Goal: Task Accomplishment & Management: Use online tool/utility

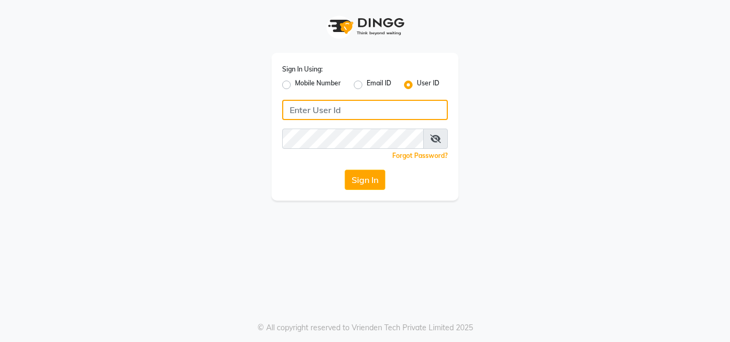
click at [316, 108] on input "Username" at bounding box center [365, 110] width 166 height 20
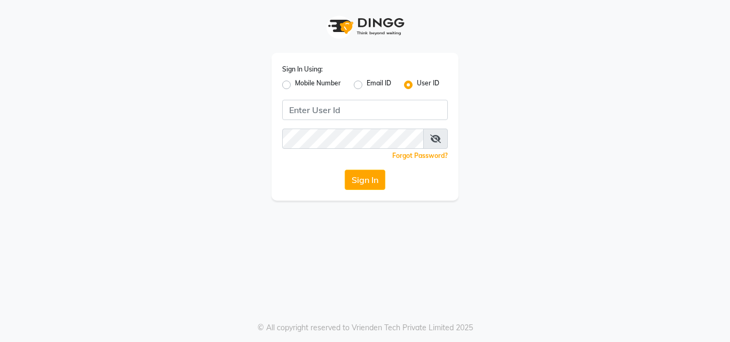
click at [295, 88] on label "Mobile Number" at bounding box center [318, 85] width 46 height 13
click at [295, 85] on input "Mobile Number" at bounding box center [298, 82] width 7 height 7
radio input "true"
radio input "false"
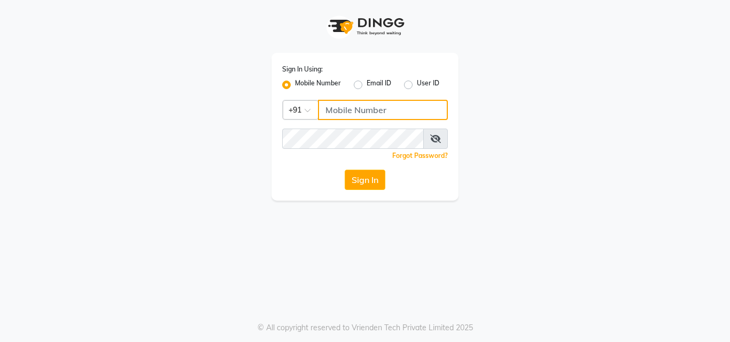
click at [340, 112] on input "Username" at bounding box center [383, 110] width 130 height 20
type input "8130105300"
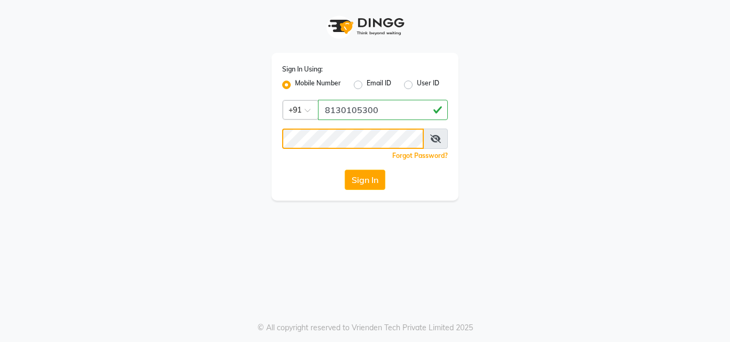
click at [345, 170] on button "Sign In" at bounding box center [365, 180] width 41 height 20
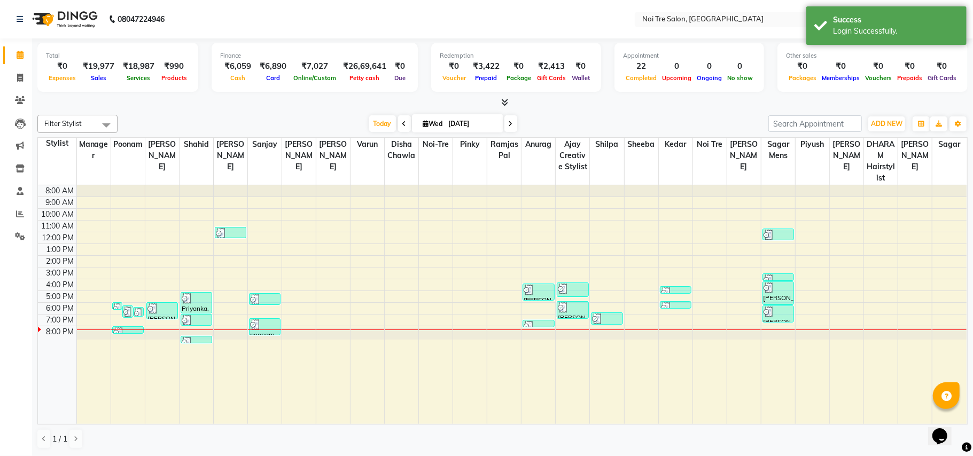
click at [599, 120] on div "[DATE] [DATE]" at bounding box center [443, 124] width 640 height 16
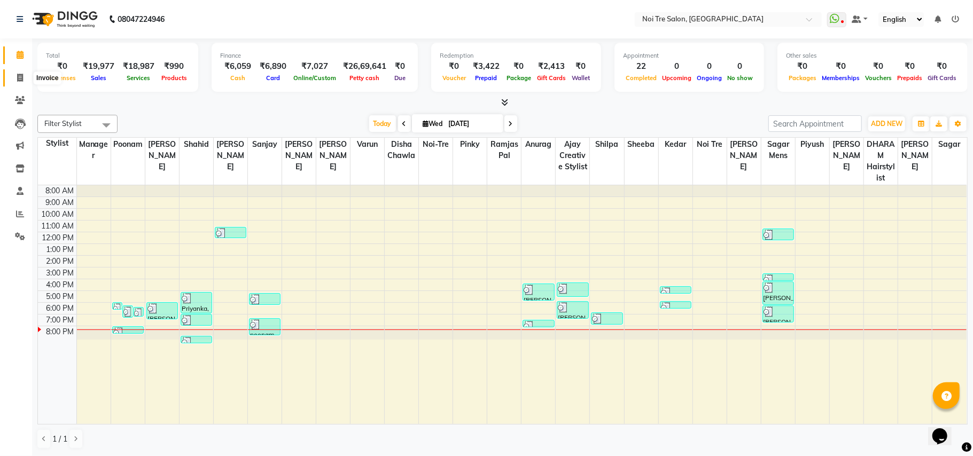
click at [18, 77] on icon at bounding box center [20, 78] width 6 height 8
select select "service"
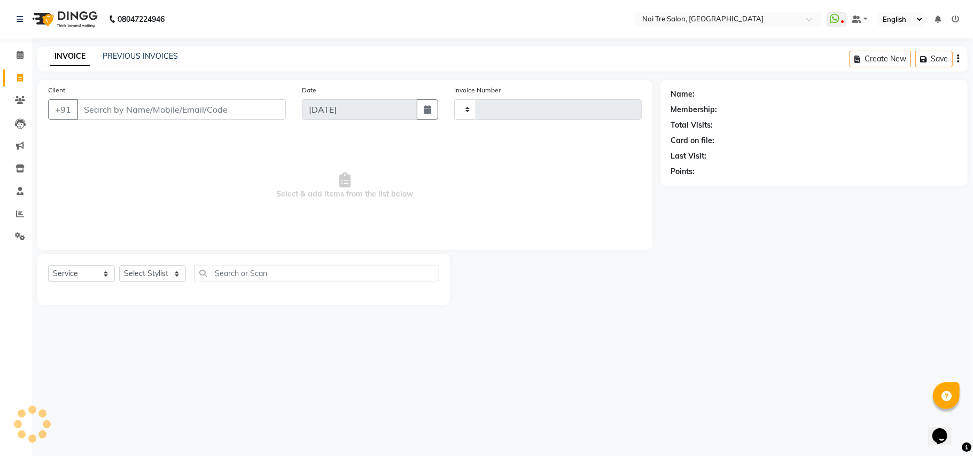
type input "3091"
select select "4307"
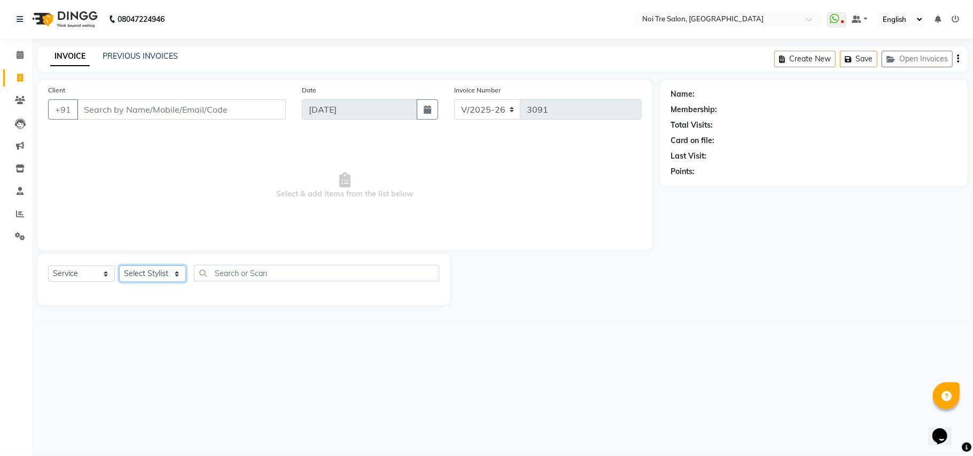
click at [147, 272] on select "Select Stylist" at bounding box center [152, 274] width 67 height 17
select select "24528"
click at [119, 266] on select "Select Stylist Ajay Creative Stylist Anurag [PERSON_NAME] [PERSON_NAME] [PERSON…" at bounding box center [152, 274] width 67 height 17
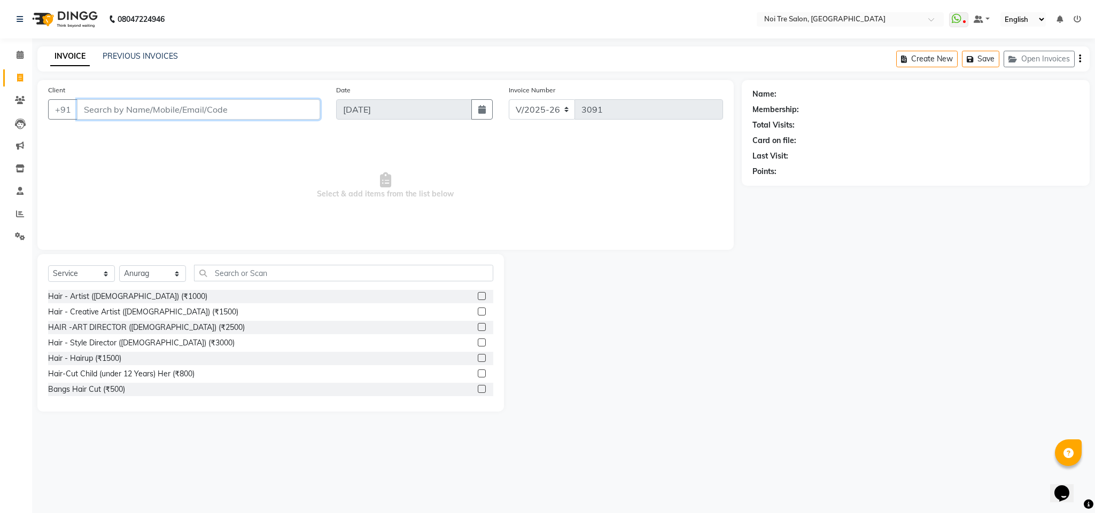
click at [124, 114] on input "Client" at bounding box center [198, 109] width 243 height 20
click at [158, 58] on link "PREVIOUS INVOICES" at bounding box center [140, 56] width 75 height 10
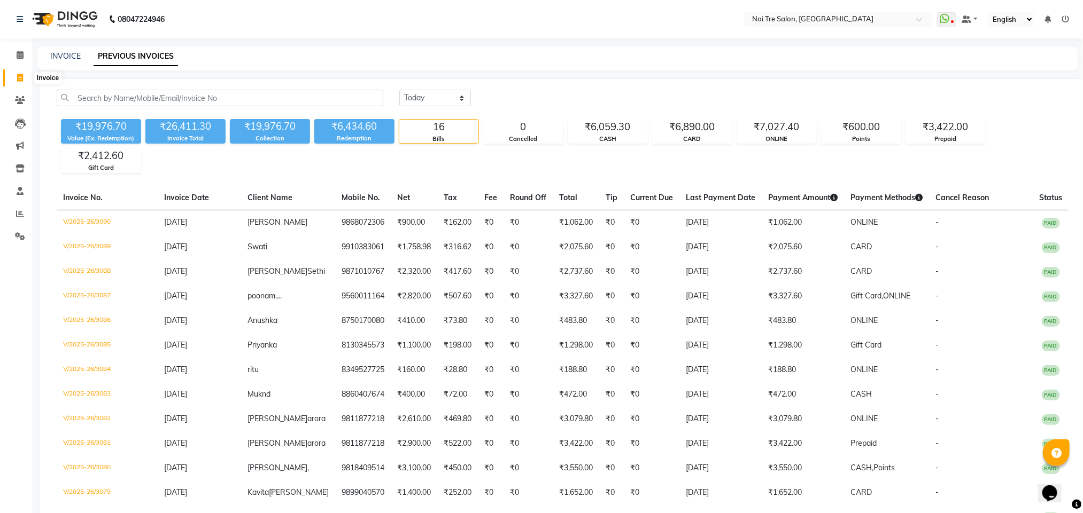
click at [20, 79] on icon at bounding box center [20, 78] width 6 height 8
select select "service"
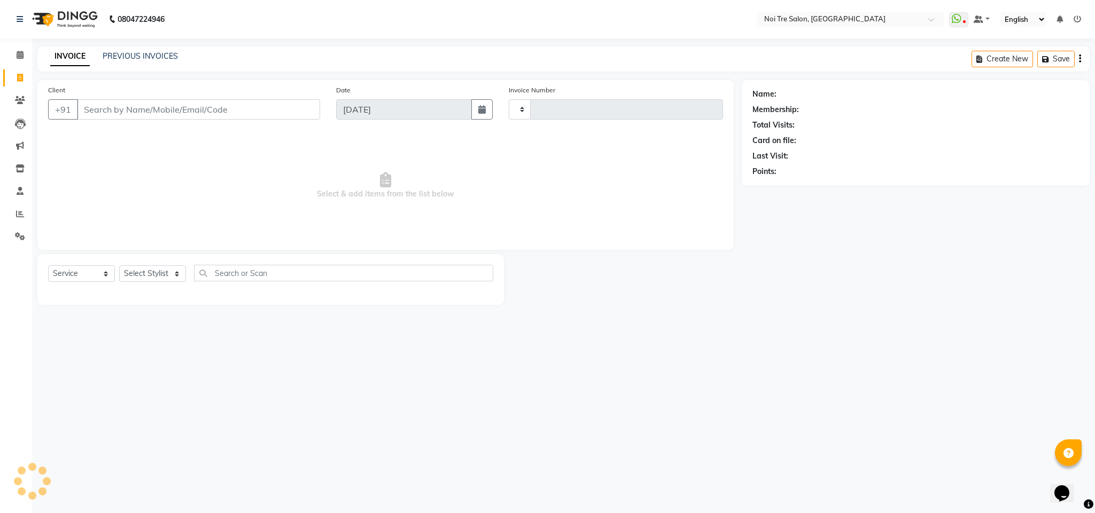
type input "3091"
select select "4307"
click at [119, 57] on link "PREVIOUS INVOICES" at bounding box center [140, 56] width 75 height 10
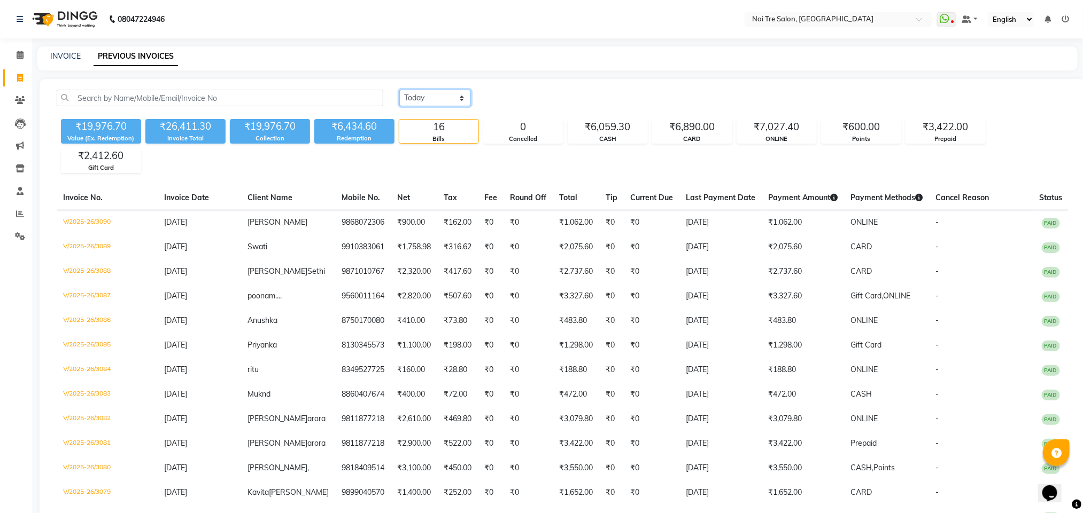
click at [432, 92] on select "[DATE] [DATE] Custom Range" at bounding box center [435, 98] width 72 height 17
click at [399, 90] on select "[DATE] [DATE] Custom Range" at bounding box center [435, 98] width 72 height 17
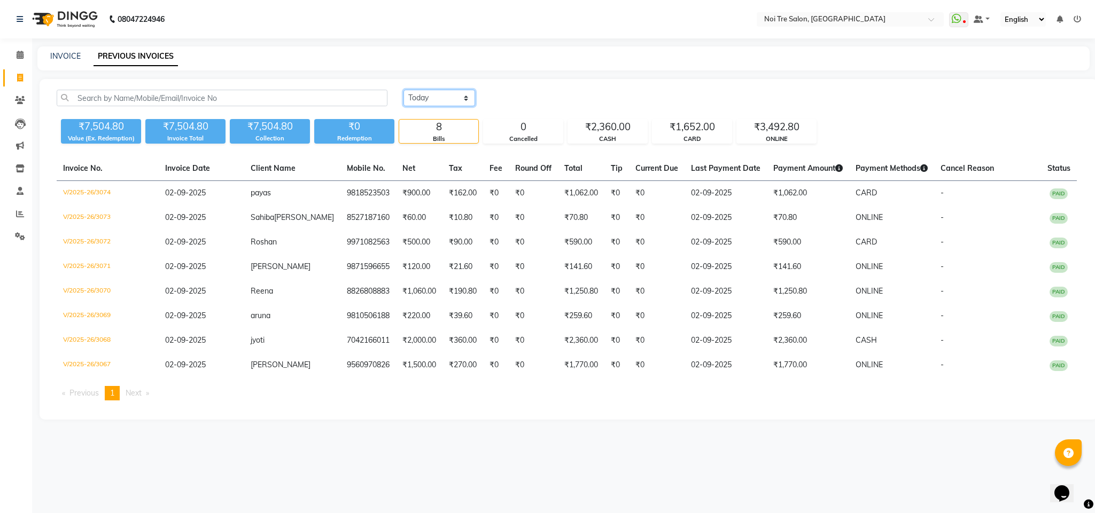
click at [437, 98] on select "[DATE] [DATE] Custom Range" at bounding box center [439, 98] width 72 height 17
select select "range"
click at [403, 90] on select "[DATE] [DATE] Custom Range" at bounding box center [439, 98] width 72 height 17
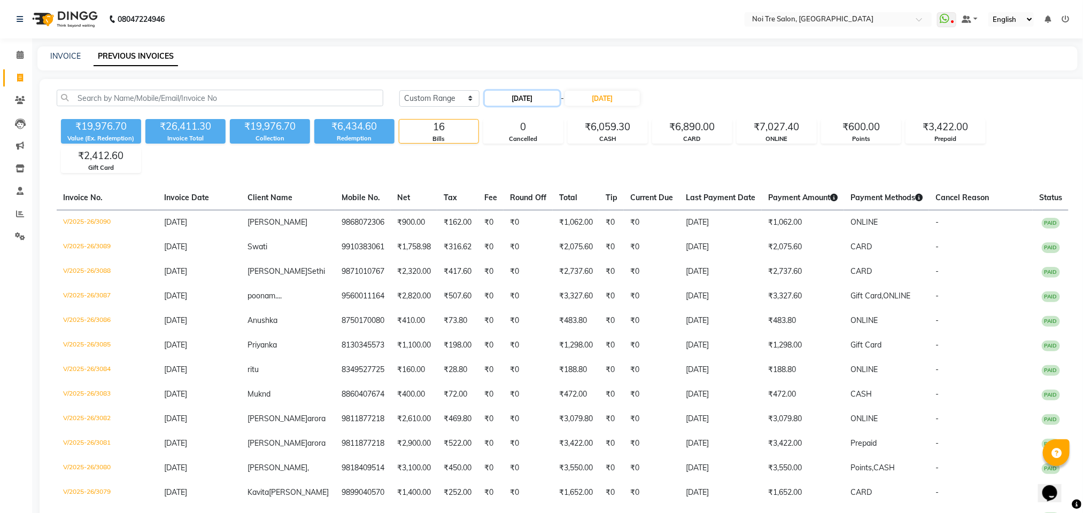
click at [504, 96] on input "[DATE]" at bounding box center [522, 98] width 75 height 15
select select "9"
select select "2025"
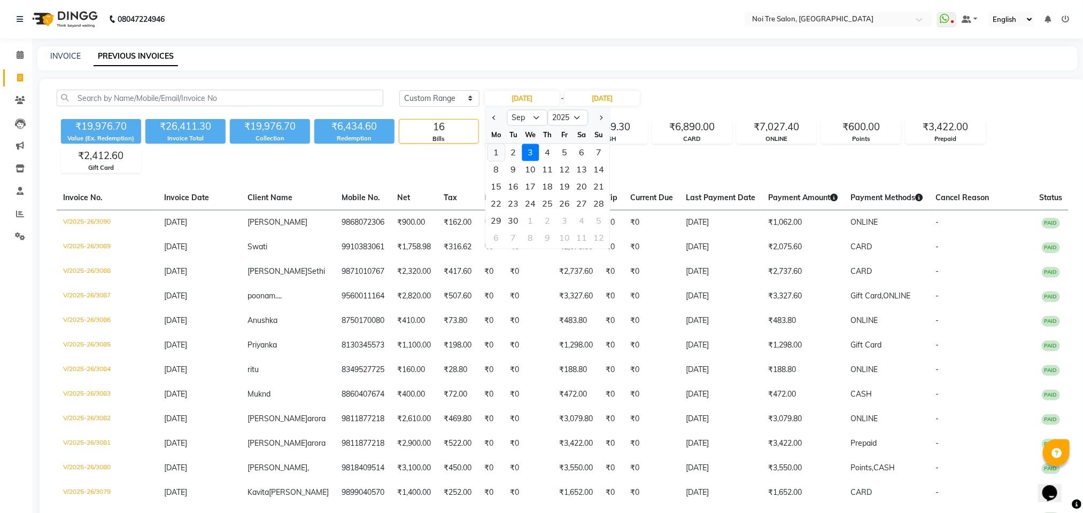
click at [499, 154] on div "1" at bounding box center [495, 152] width 17 height 17
type input "[DATE]"
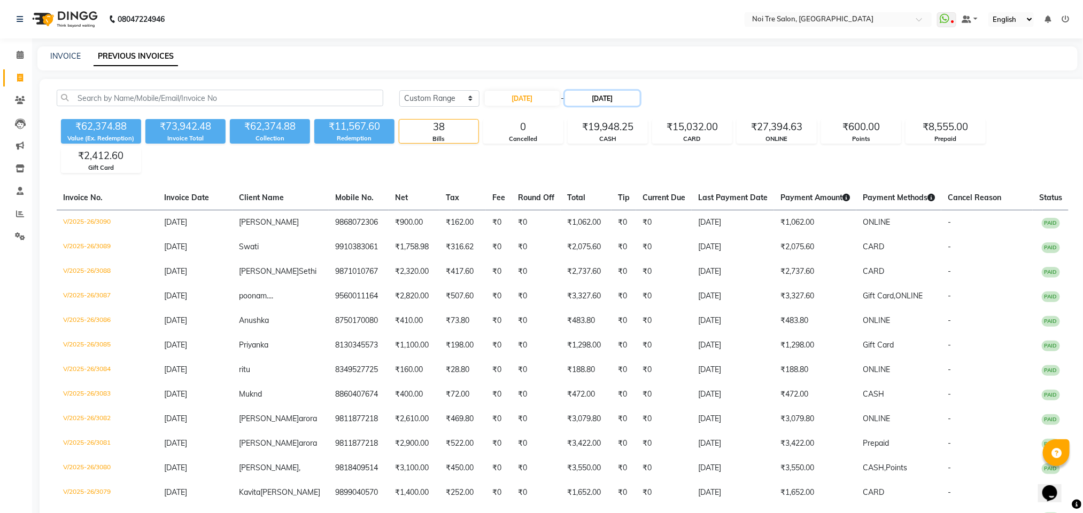
click at [608, 96] on input "[DATE]" at bounding box center [602, 98] width 75 height 15
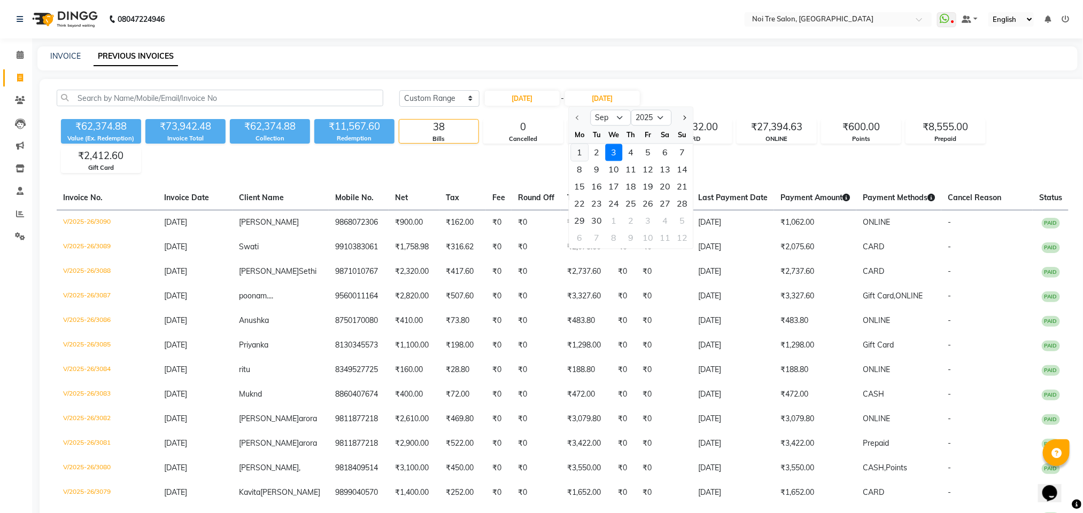
click at [583, 154] on div "1" at bounding box center [579, 152] width 17 height 17
type input "[DATE]"
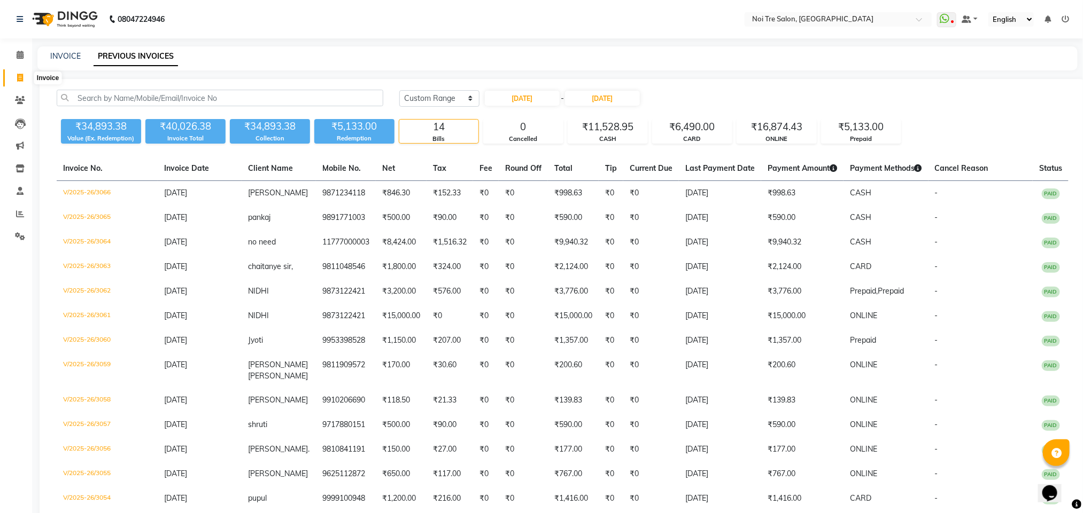
click at [17, 79] on icon at bounding box center [20, 78] width 6 height 8
select select "4307"
select select "service"
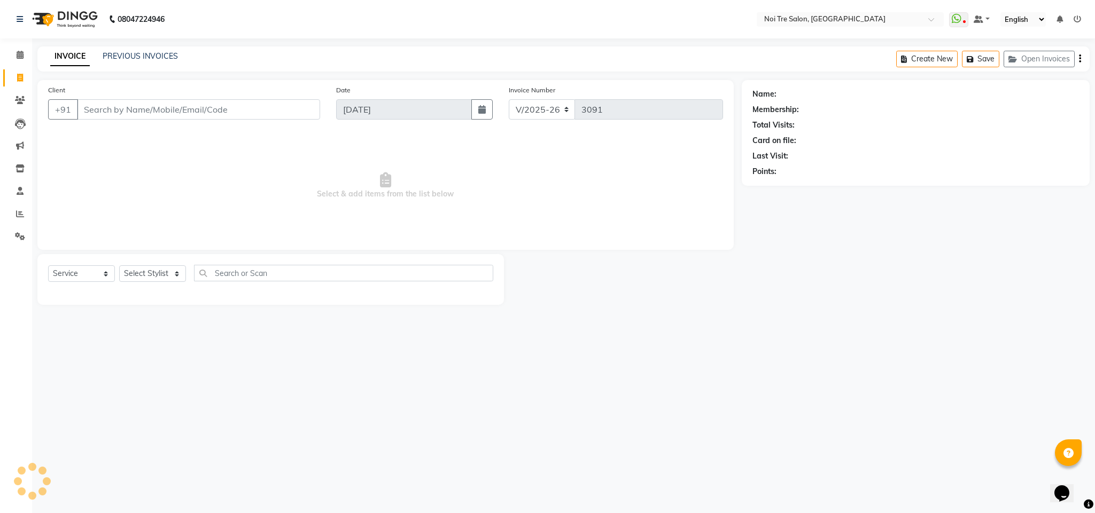
click at [108, 106] on input "Client" at bounding box center [198, 109] width 243 height 20
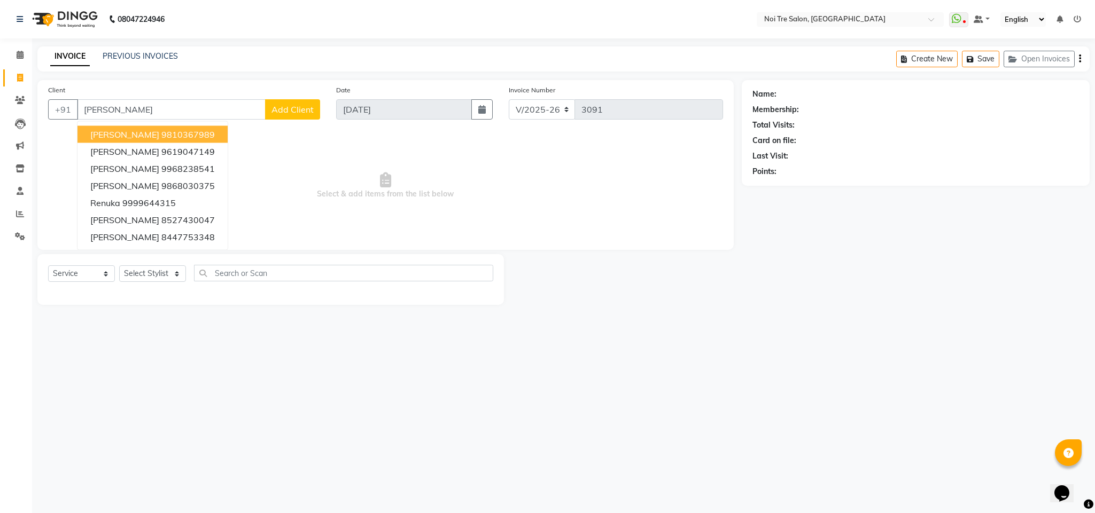
click at [111, 135] on button "[PERSON_NAME] 9810367989" at bounding box center [152, 134] width 150 height 17
type input "9810367989"
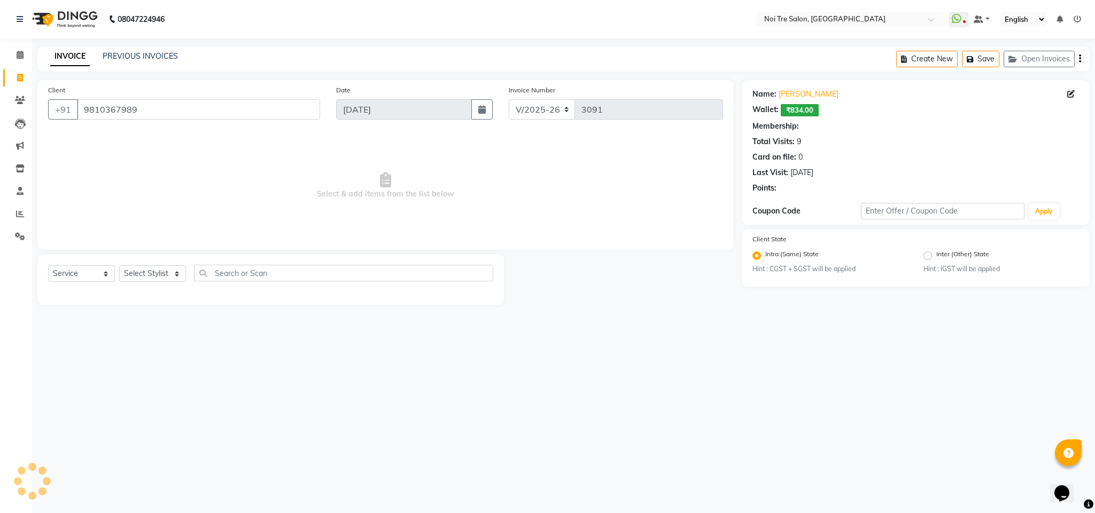
select select "1: Object"
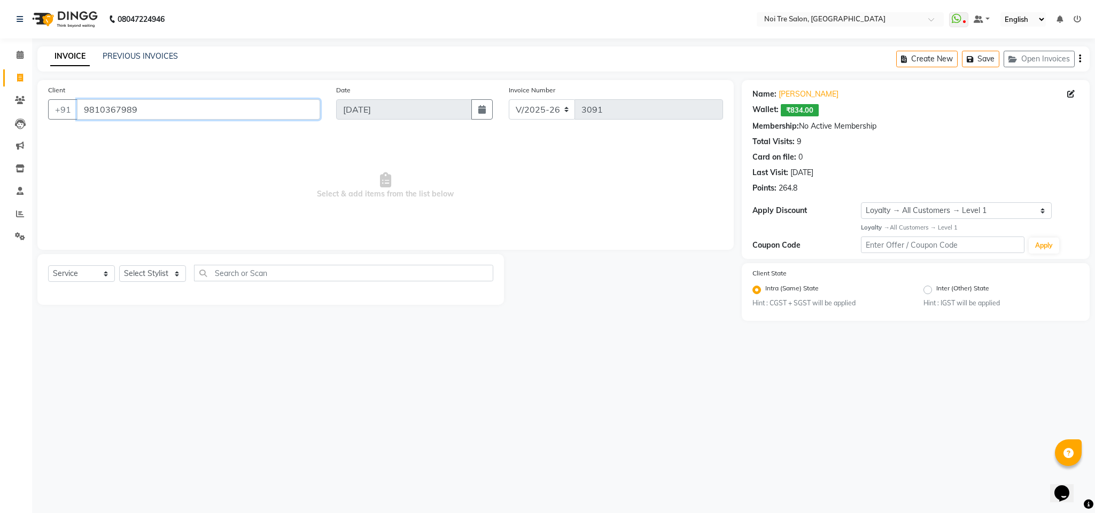
click at [106, 106] on input "9810367989" at bounding box center [198, 109] width 243 height 20
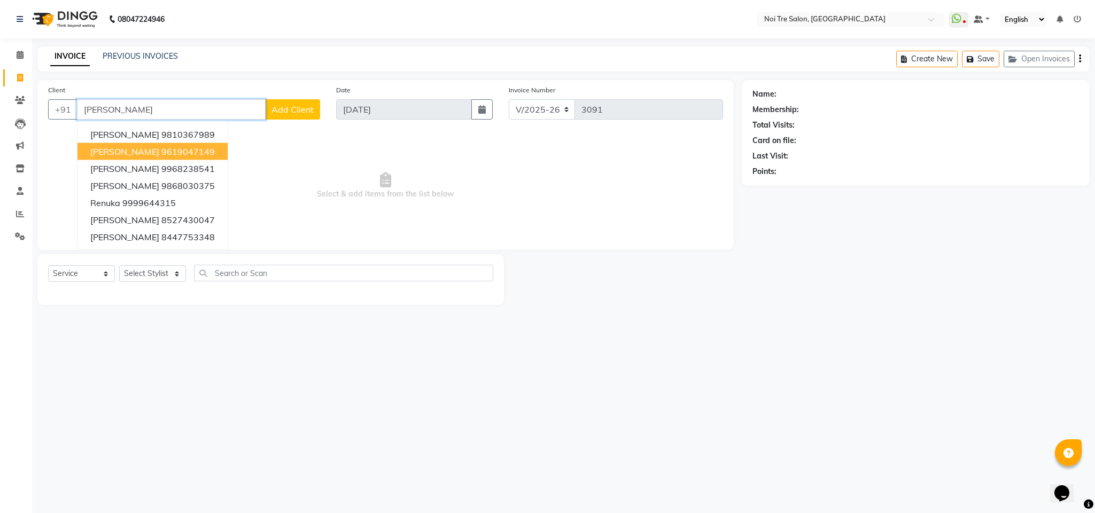
click at [161, 151] on ngb-highlight "9619047149" at bounding box center [187, 151] width 53 height 11
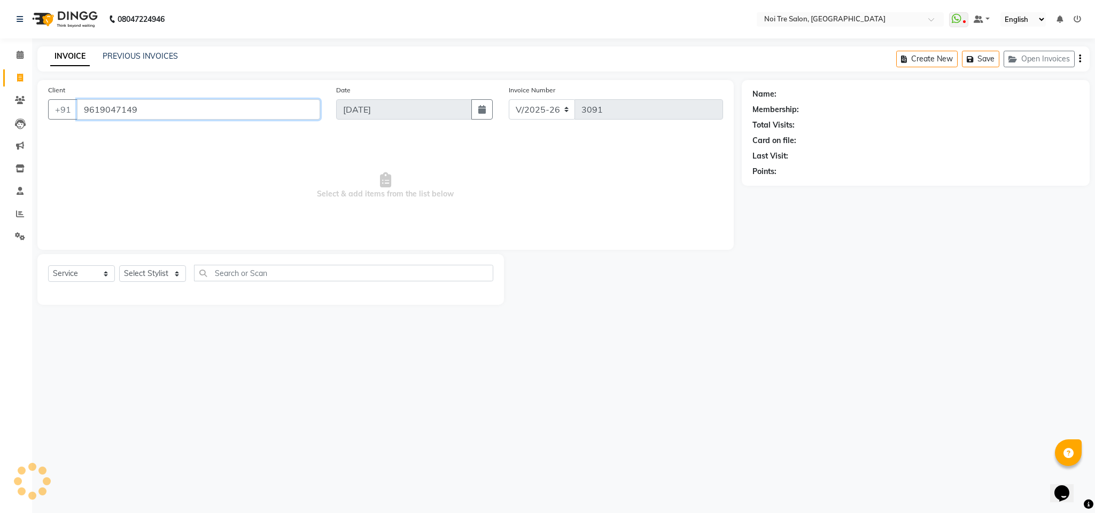
type input "9619047149"
select select "1: Object"
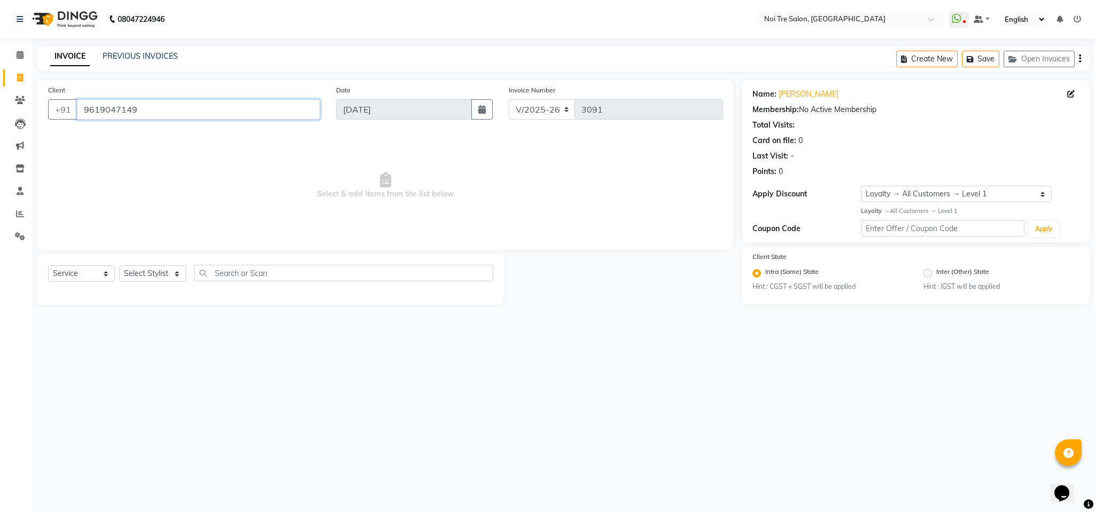
click at [108, 115] on input "9619047149" at bounding box center [198, 109] width 243 height 20
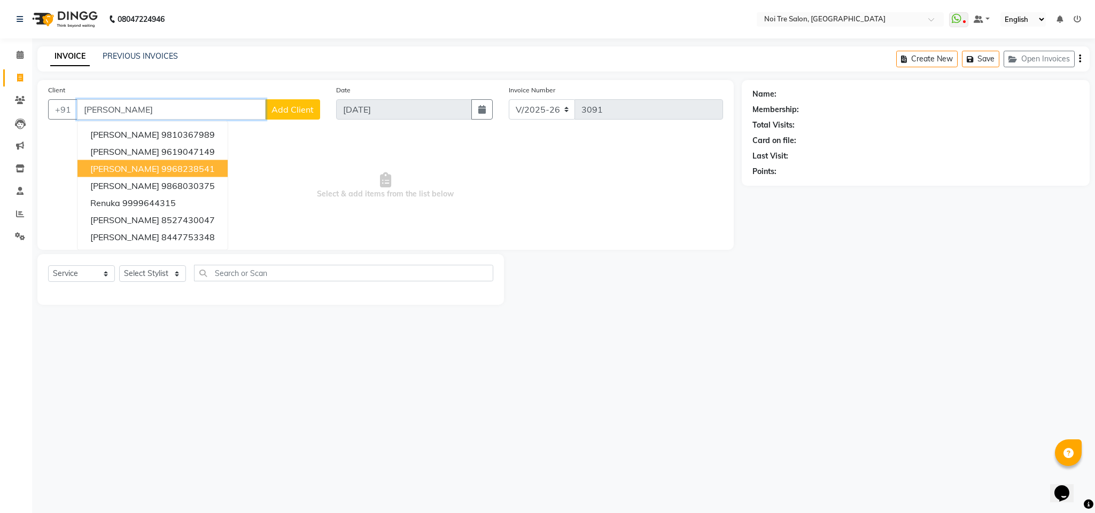
click at [137, 173] on span "[PERSON_NAME]" at bounding box center [124, 168] width 69 height 11
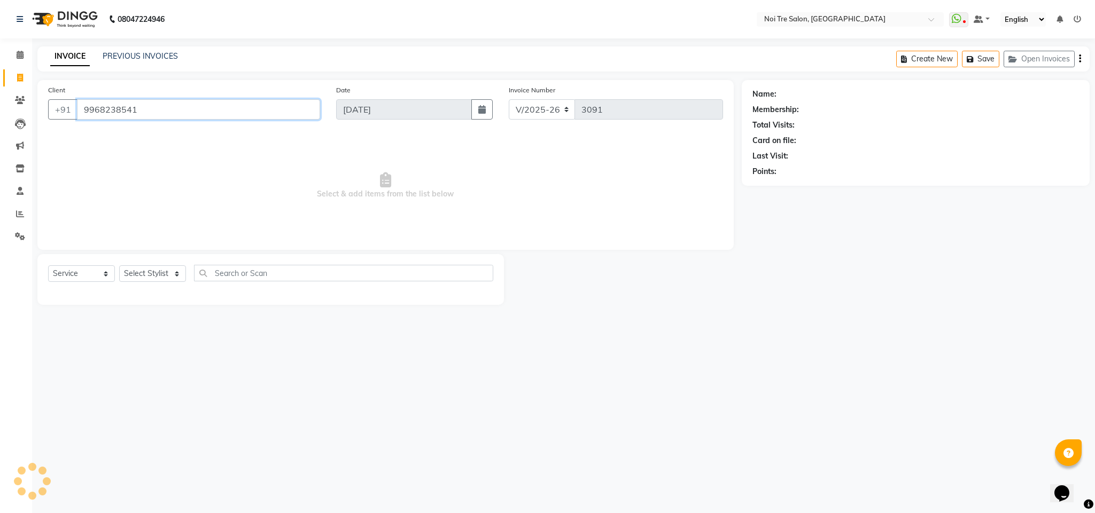
type input "9968238541"
select select "1: Object"
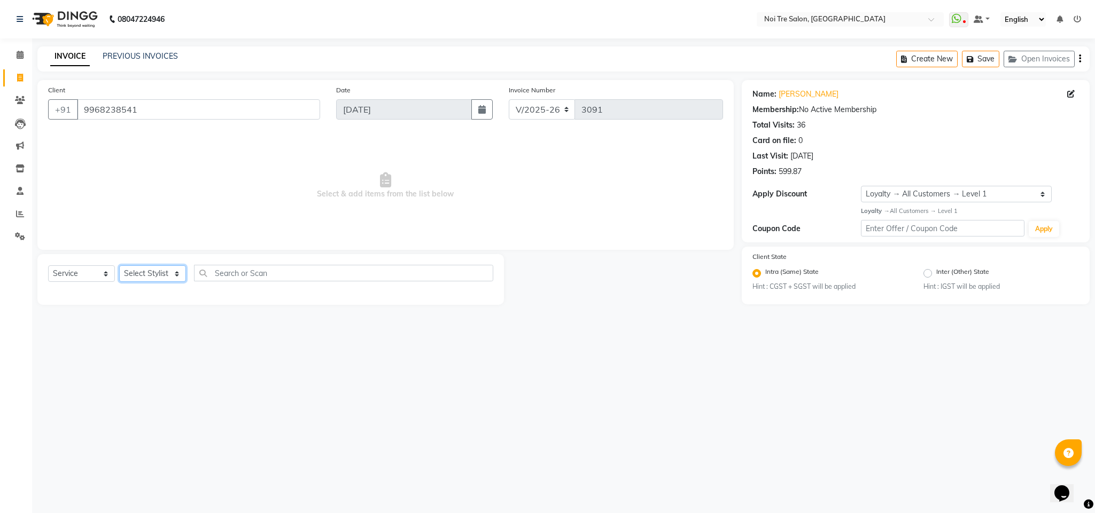
click at [161, 277] on select "Select Stylist Ajay Creative Stylist Anurag [PERSON_NAME] [PERSON_NAME] [PERSON…" at bounding box center [152, 274] width 67 height 17
select select "24528"
click at [119, 266] on select "Select Stylist Ajay Creative Stylist Anurag [PERSON_NAME] [PERSON_NAME] [PERSON…" at bounding box center [152, 274] width 67 height 17
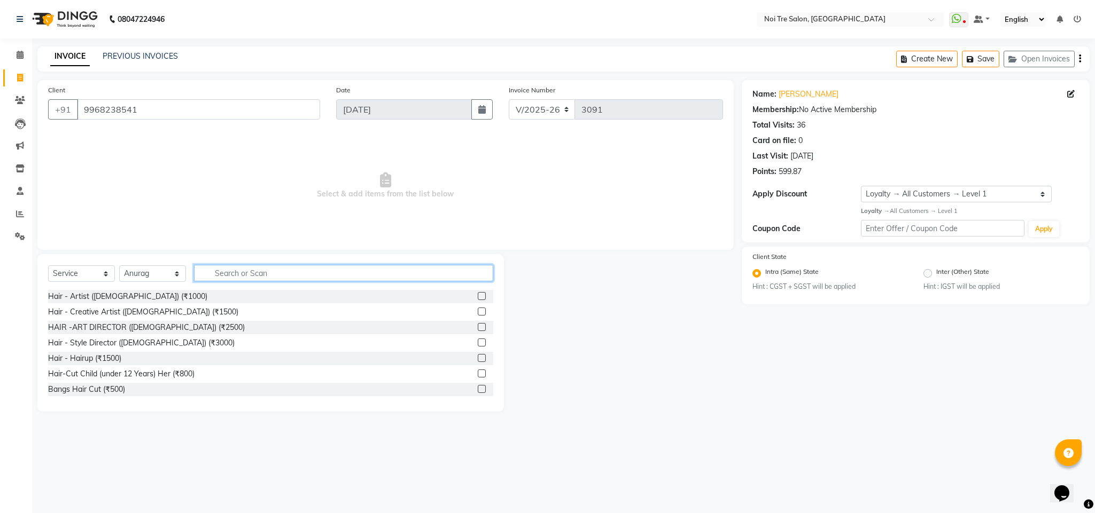
click at [238, 272] on input "text" at bounding box center [343, 273] width 299 height 17
type input "wash"
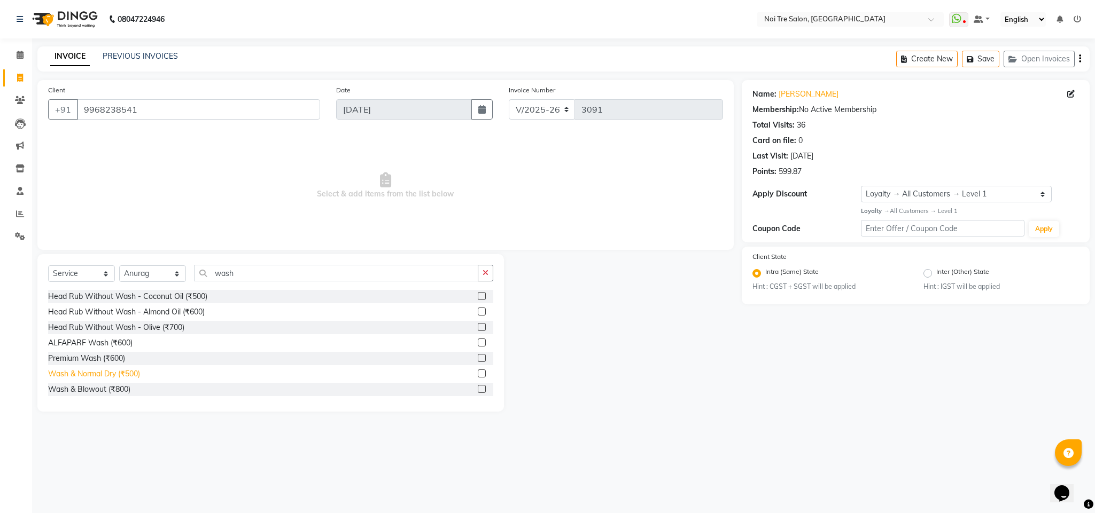
click at [112, 342] on div "Wash & Normal Dry (₹500)" at bounding box center [94, 374] width 92 height 11
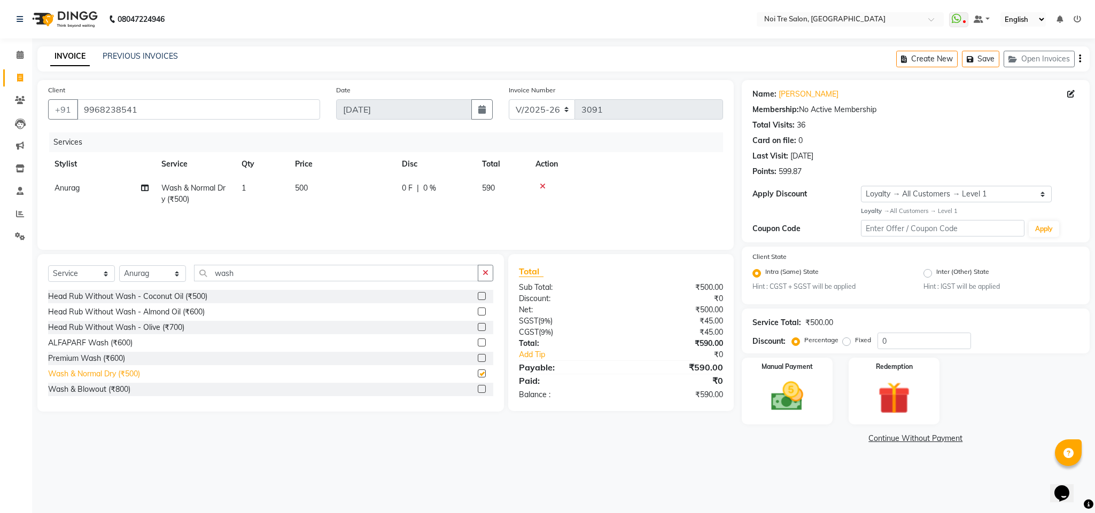
checkbox input "false"
click at [729, 342] on img at bounding box center [894, 399] width 54 height 42
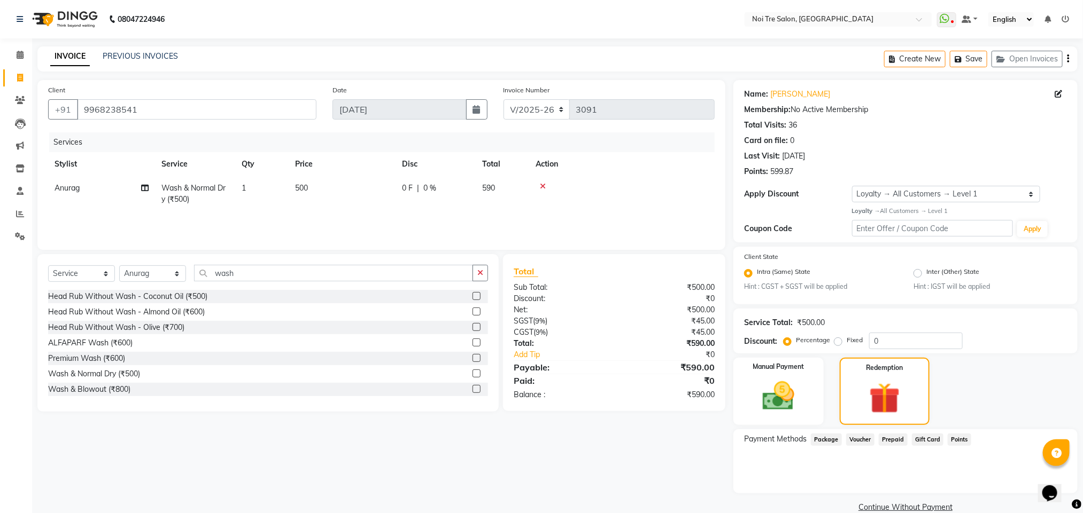
click at [729, 342] on span "Points" at bounding box center [959, 440] width 24 height 12
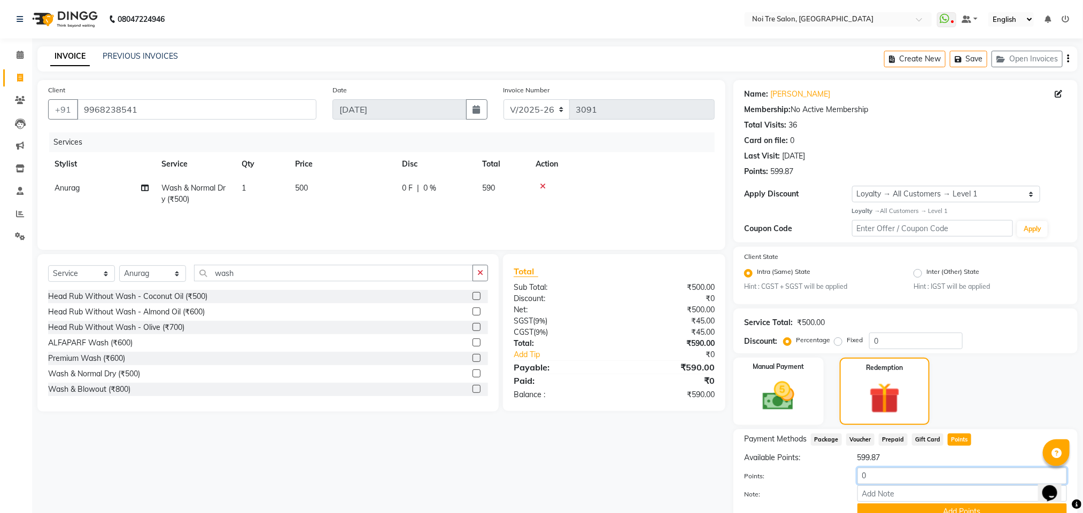
drag, startPoint x: 887, startPoint y: 470, endPoint x: 834, endPoint y: 478, distance: 53.6
click at [729, 342] on div "Points: 0" at bounding box center [905, 477] width 339 height 18
type input "500"
click at [729, 342] on button "Add Points" at bounding box center [961, 512] width 209 height 17
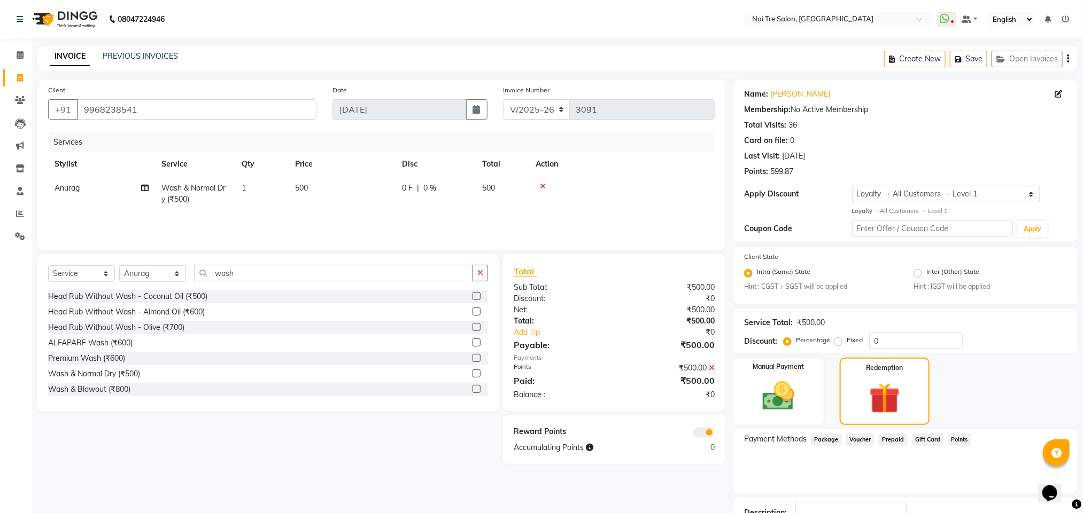
scroll to position [79, 0]
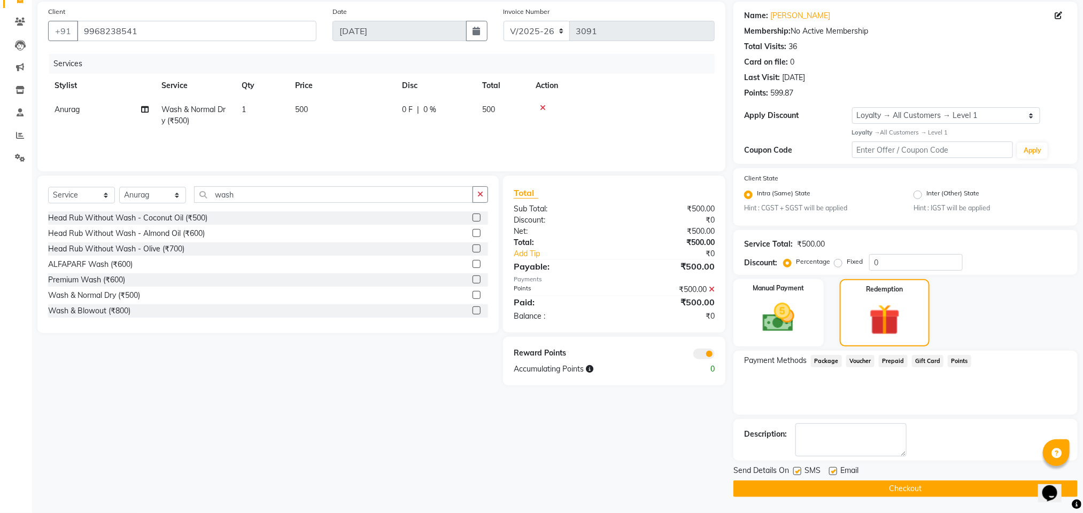
click at [729, 342] on label at bounding box center [797, 472] width 8 height 8
click at [729, 342] on input "checkbox" at bounding box center [796, 472] width 7 height 7
checkbox input "false"
click at [729, 342] on label at bounding box center [833, 472] width 8 height 8
click at [729, 342] on input "checkbox" at bounding box center [832, 472] width 7 height 7
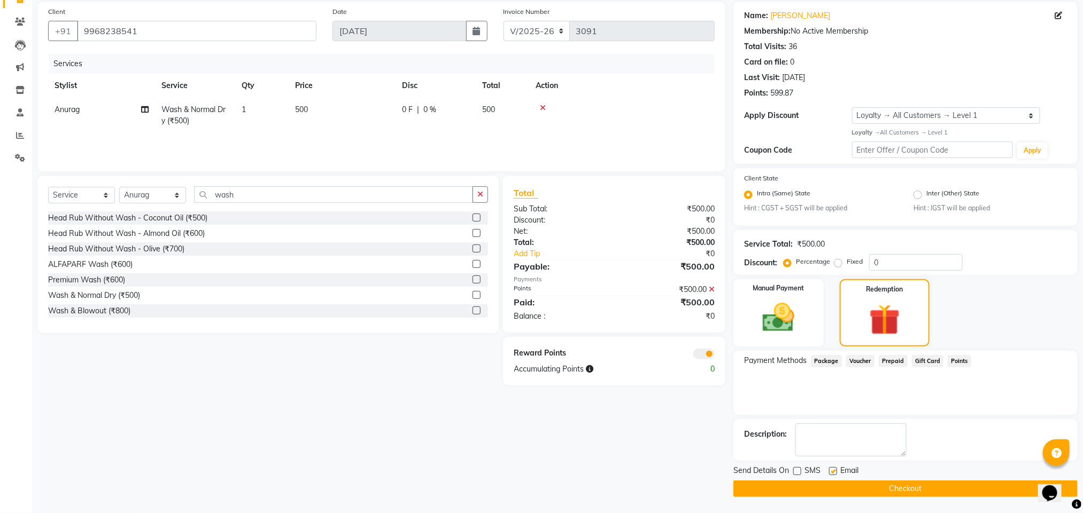
checkbox input "false"
click at [729, 342] on button "Checkout" at bounding box center [905, 489] width 344 height 17
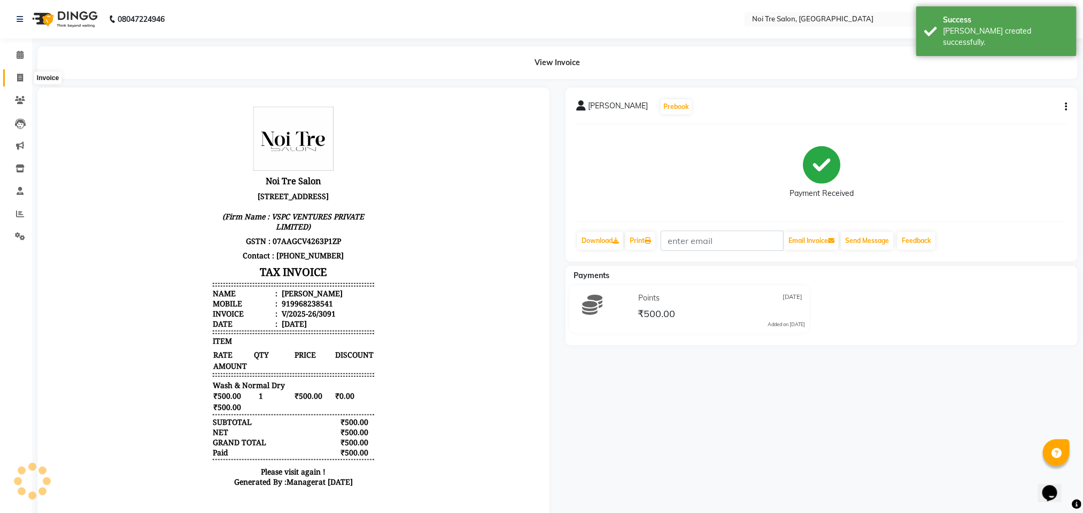
click at [22, 77] on icon at bounding box center [20, 78] width 6 height 8
select select "service"
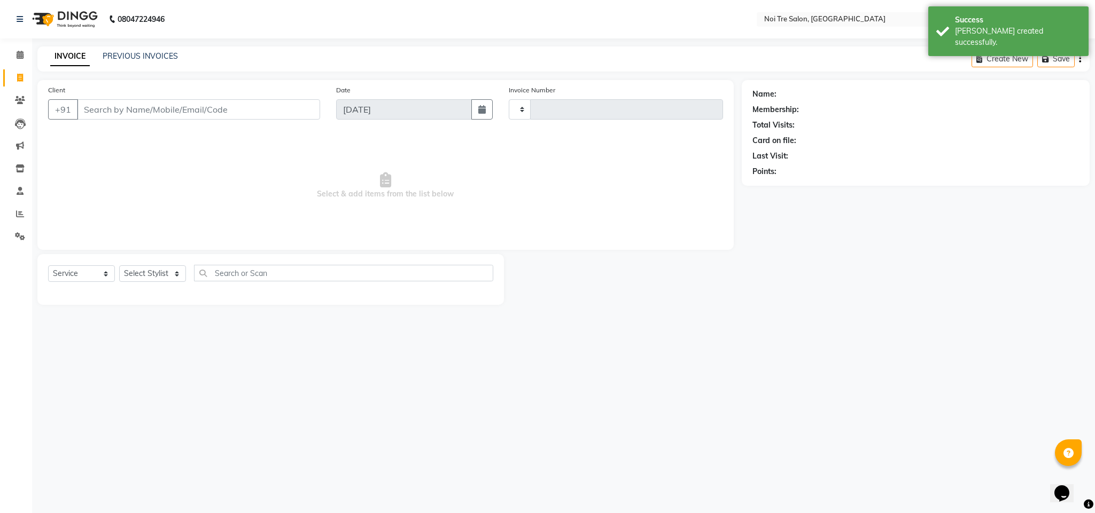
type input "3092"
select select "4307"
click at [22, 61] on link "Calendar" at bounding box center [16, 55] width 26 height 18
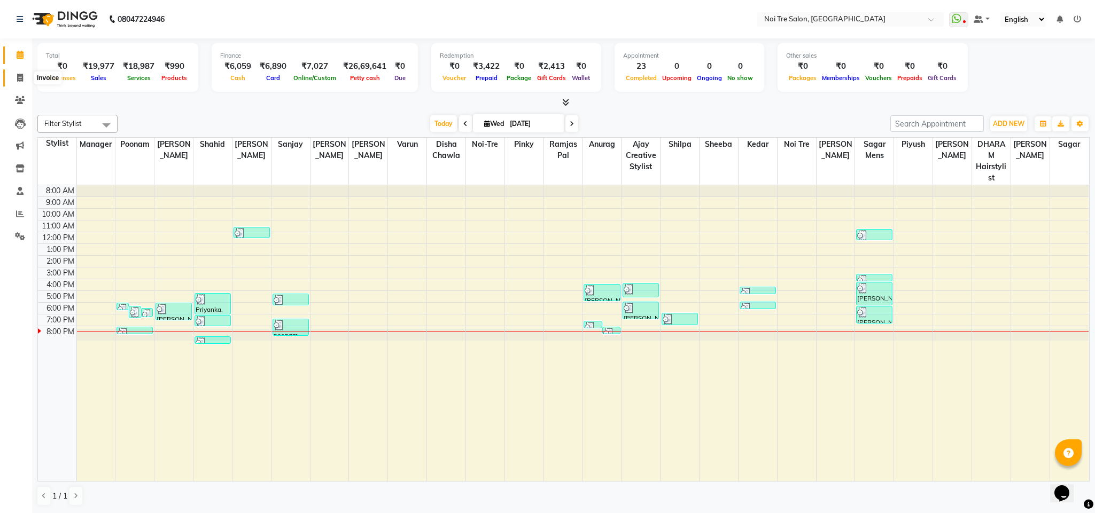
click at [21, 81] on icon at bounding box center [20, 78] width 6 height 8
select select "4307"
select select "service"
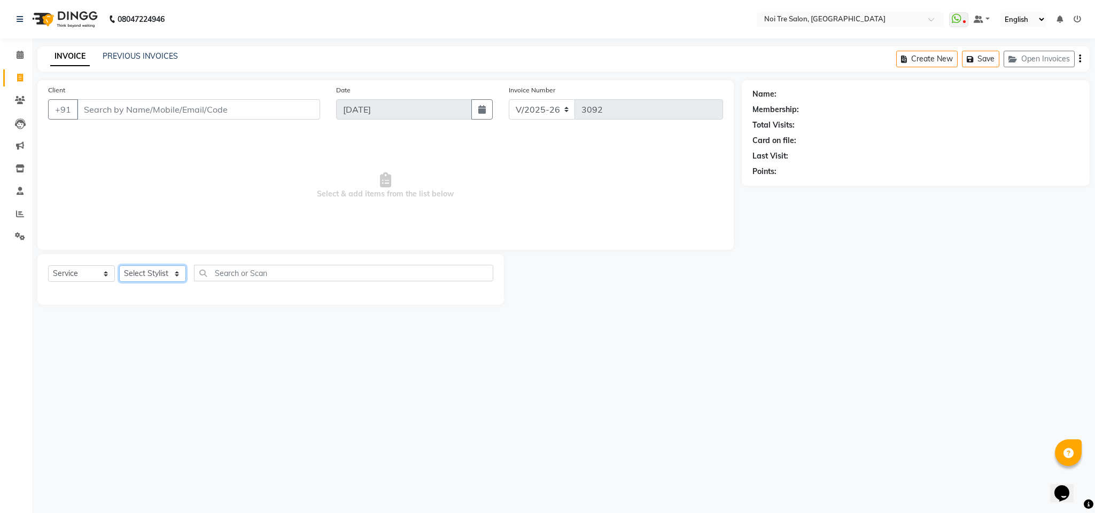
click at [159, 274] on select "Select Stylist Ajay Creative Stylist Anurag [PERSON_NAME] [PERSON_NAME] [PERSON…" at bounding box center [152, 274] width 67 height 17
select select "24877"
click at [119, 266] on select "Select Stylist Ajay Creative Stylist Anurag [PERSON_NAME] [PERSON_NAME] [PERSON…" at bounding box center [152, 274] width 67 height 17
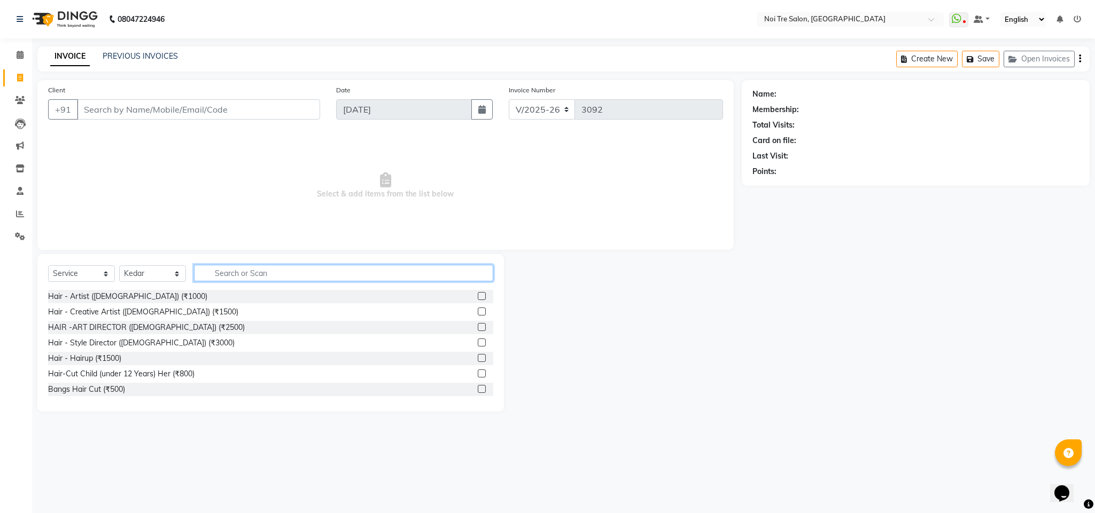
click at [243, 270] on input "text" at bounding box center [343, 273] width 299 height 17
type input "touch"
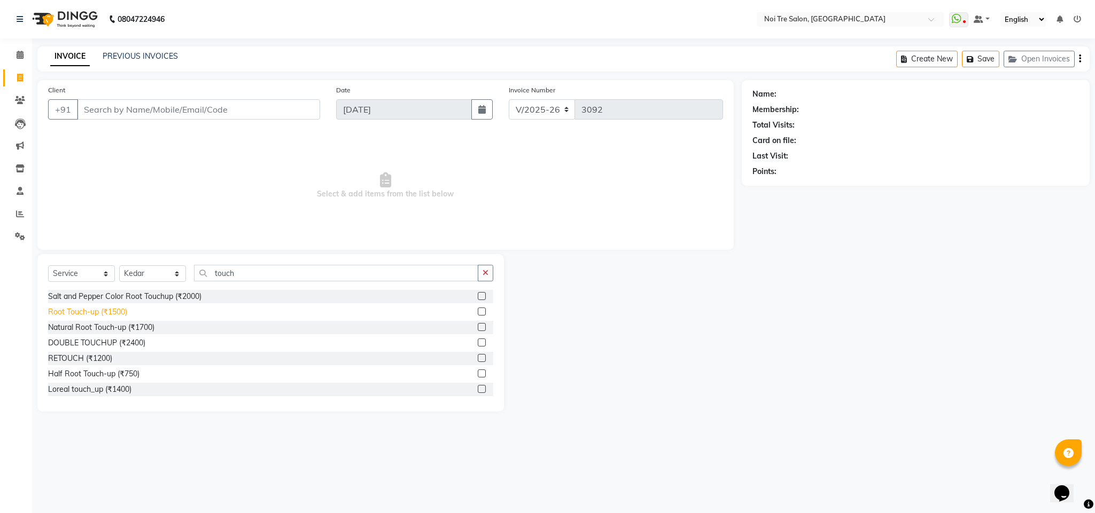
click at [112, 310] on div "Root Touch-up (₹1500)" at bounding box center [87, 312] width 79 height 11
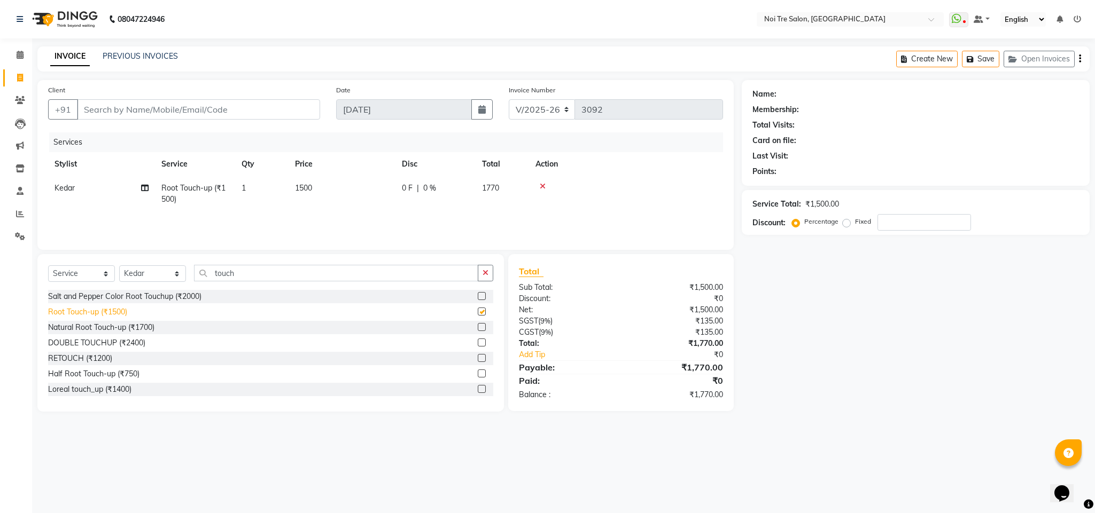
checkbox input "false"
click at [156, 112] on input "Client" at bounding box center [198, 109] width 243 height 20
click at [95, 111] on input "Client" at bounding box center [198, 109] width 243 height 20
type input "8"
type input "0"
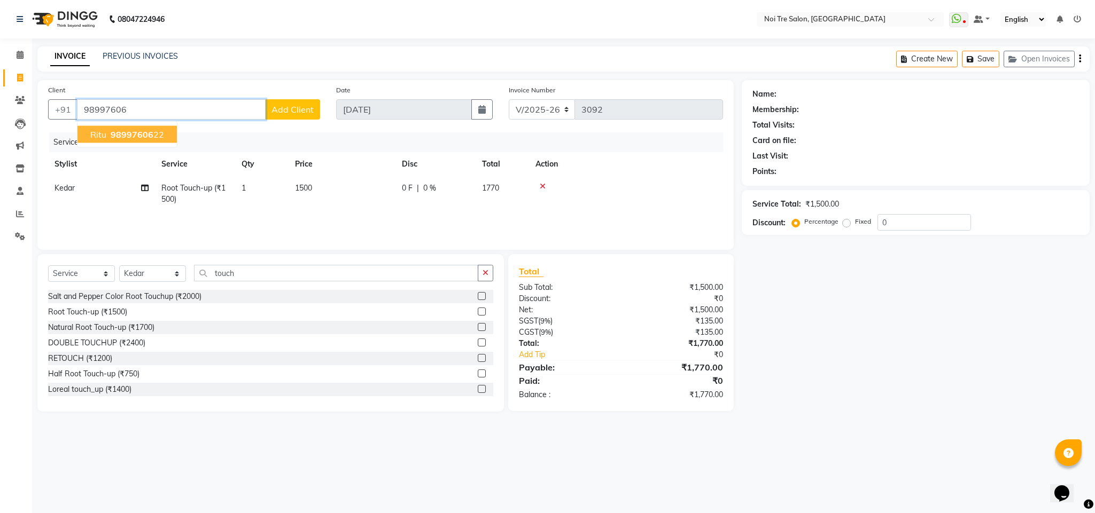
click at [95, 135] on span "Ritu" at bounding box center [98, 134] width 16 height 11
type input "9899760622"
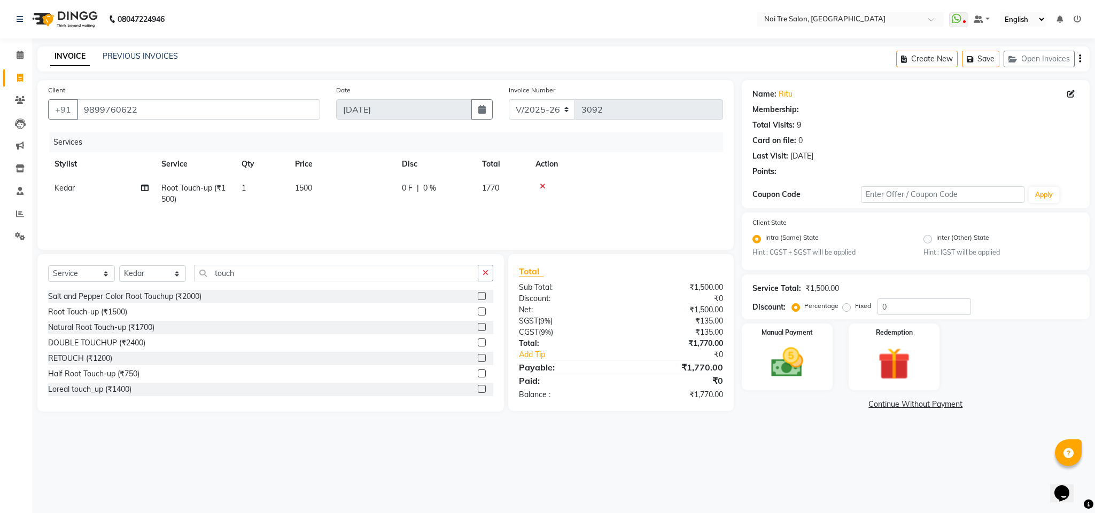
select select "1: Object"
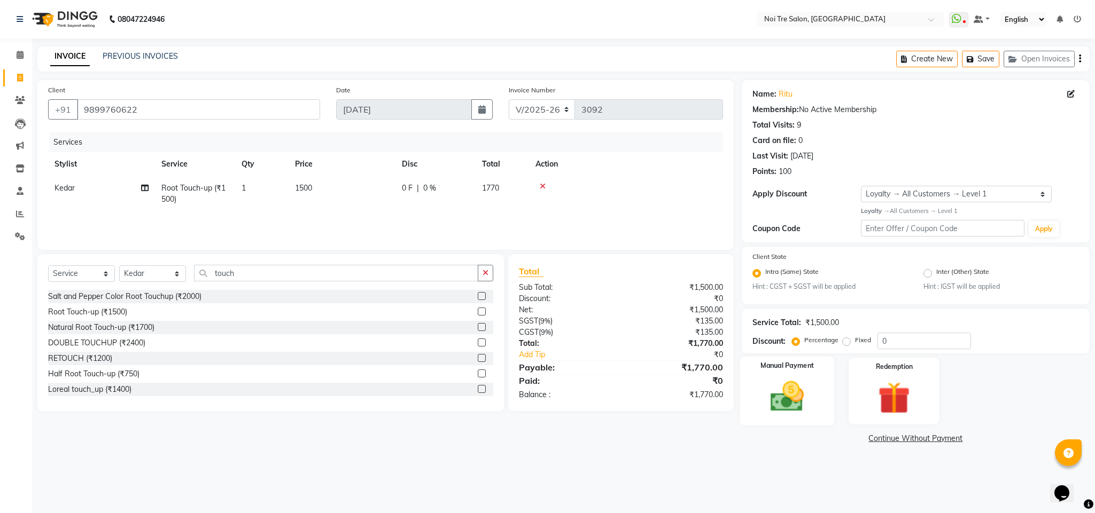
click at [729, 342] on img at bounding box center [787, 397] width 54 height 38
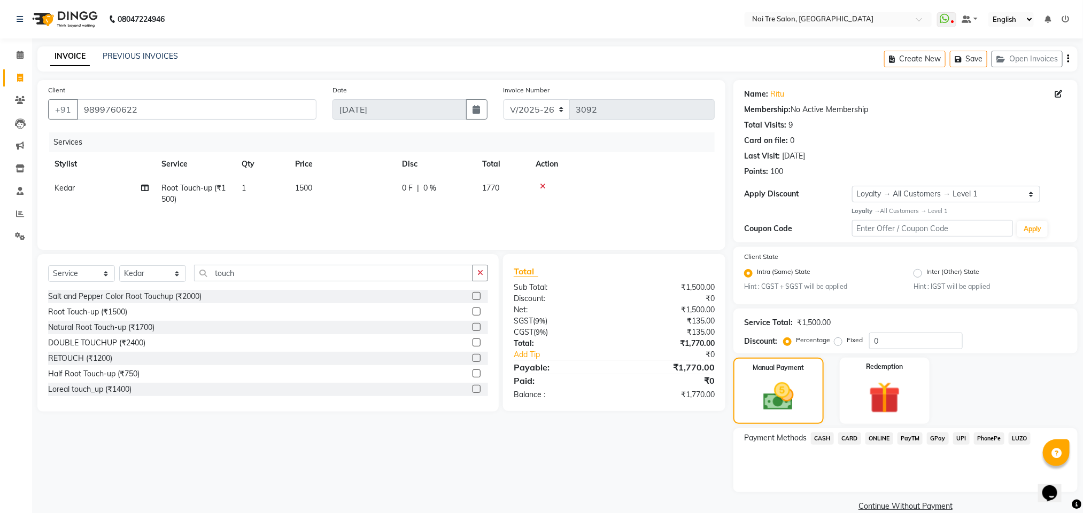
click at [729, 342] on span "ONLINE" at bounding box center [879, 439] width 28 height 12
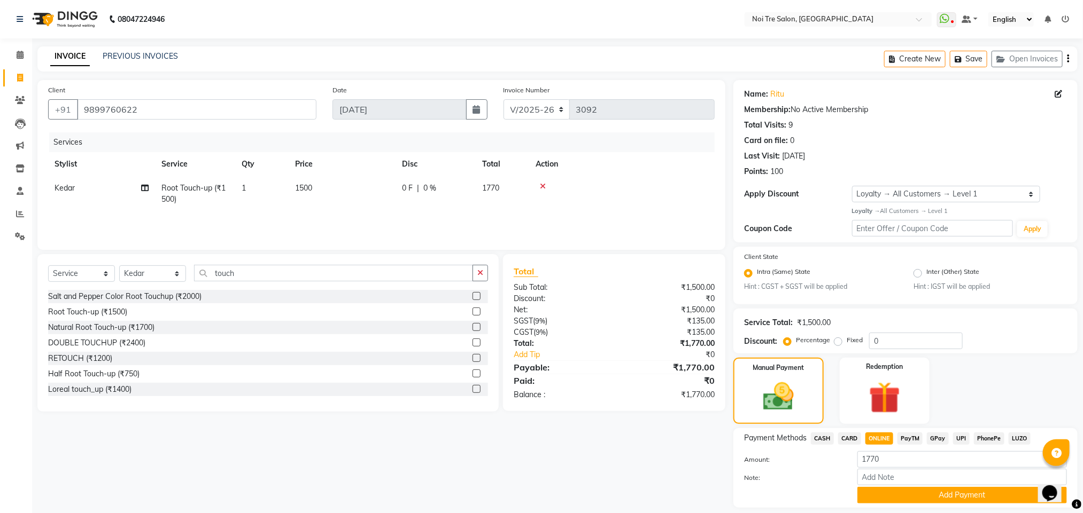
click at [729, 342] on span "CARD" at bounding box center [849, 439] width 23 height 12
click at [729, 342] on button "Add Payment" at bounding box center [961, 495] width 209 height 17
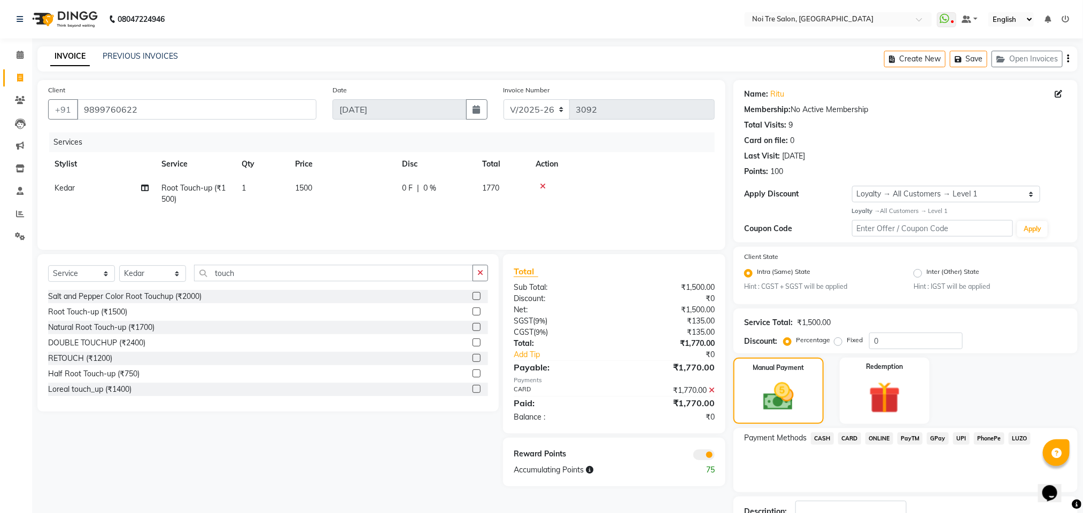
scroll to position [77, 0]
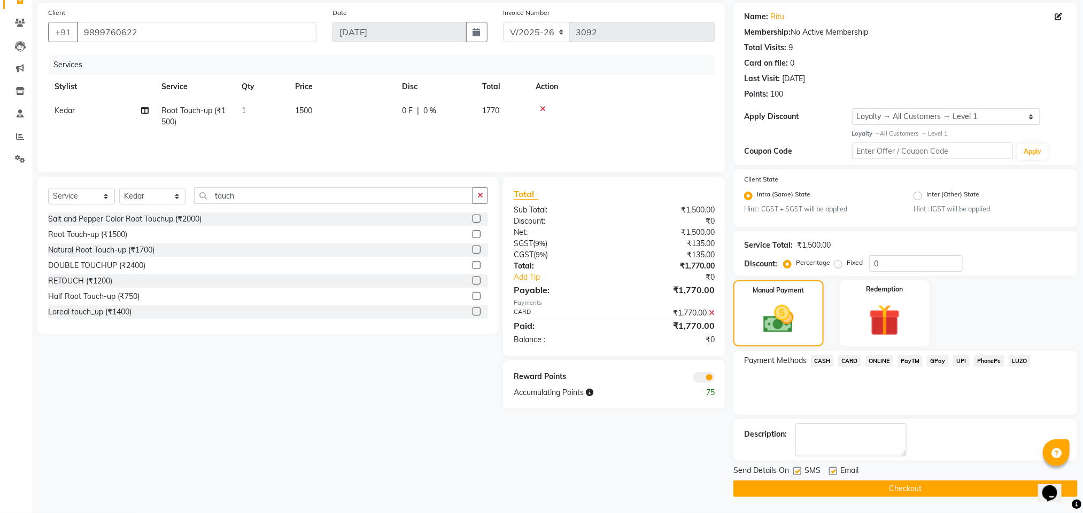
click at [729, 342] on button "Checkout" at bounding box center [905, 489] width 344 height 17
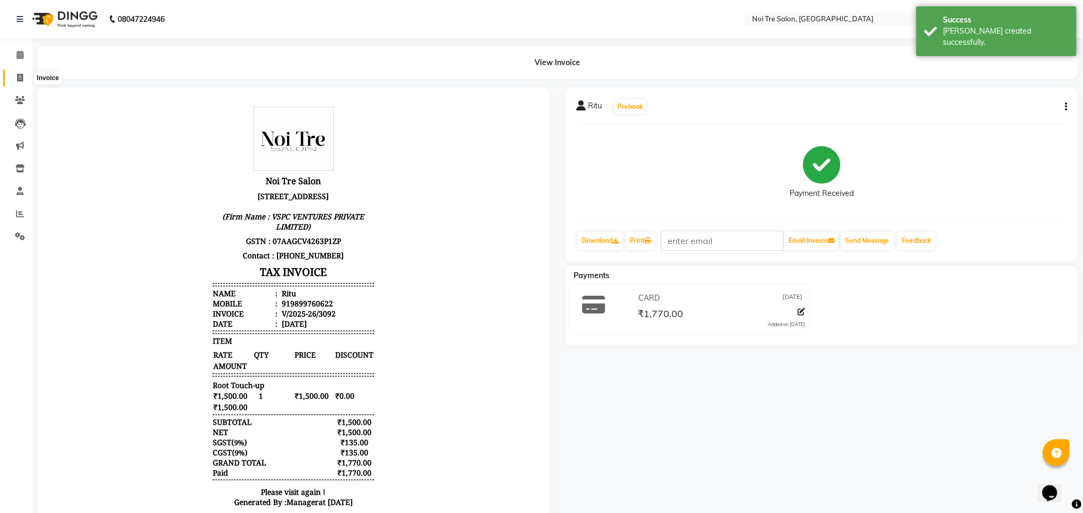
click at [21, 77] on icon at bounding box center [20, 78] width 6 height 8
select select "service"
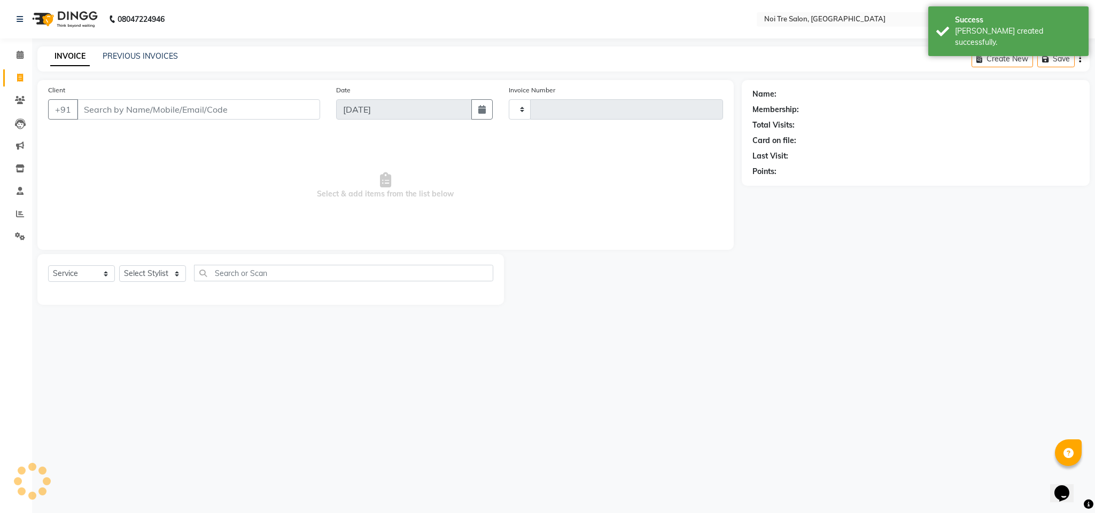
type input "3093"
select select "4307"
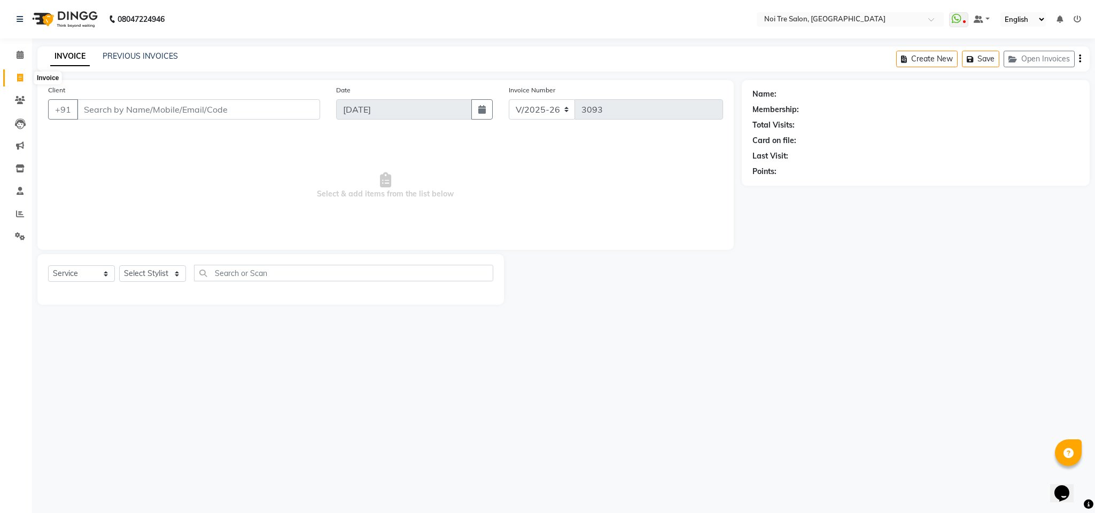
click at [18, 79] on icon at bounding box center [20, 78] width 6 height 8
select select "service"
type input "3093"
select select "4307"
click at [18, 60] on span at bounding box center [20, 55] width 19 height 12
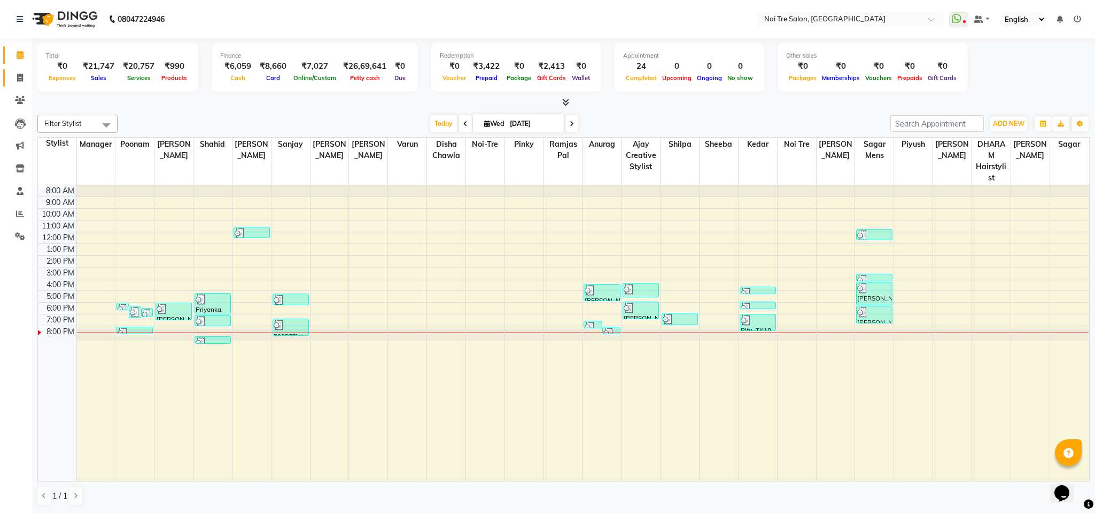
click at [21, 69] on link "Invoice" at bounding box center [16, 78] width 26 height 18
select select "4307"
select select "service"
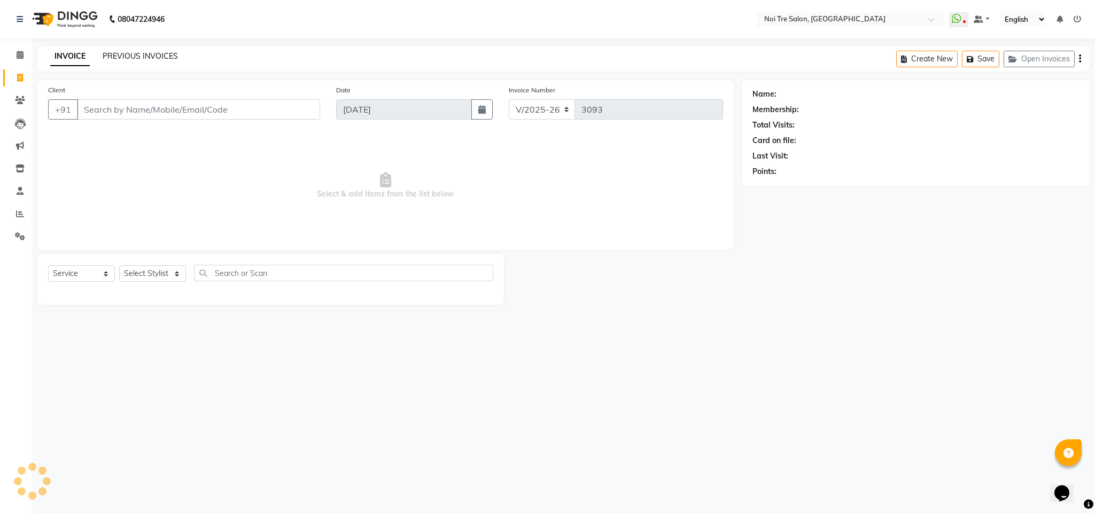
click at [134, 59] on link "PREVIOUS INVOICES" at bounding box center [140, 56] width 75 height 10
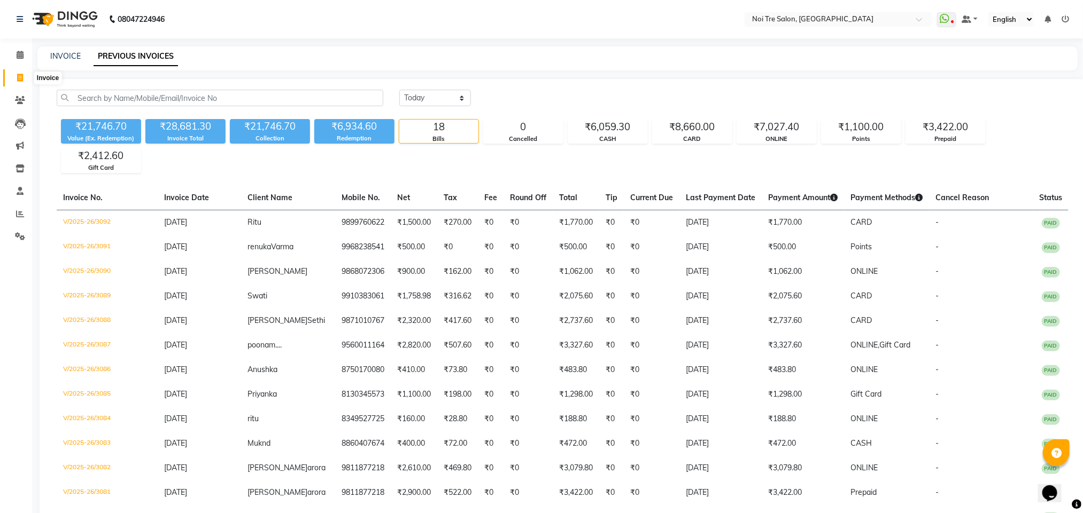
click at [19, 79] on icon at bounding box center [20, 78] width 6 height 8
select select "service"
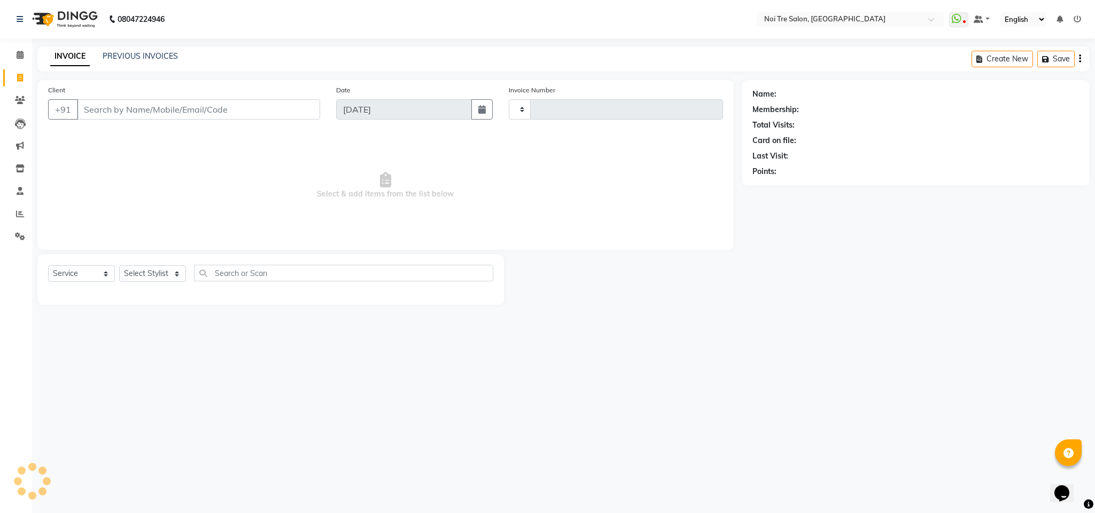
type input "3093"
select select "4307"
click at [168, 274] on select "Select Stylist Ajay Creative Stylist Anurag [PERSON_NAME] [PERSON_NAME] [PERSON…" at bounding box center [152, 274] width 67 height 17
select select "24530"
click at [119, 266] on select "Select Stylist Ajay Creative Stylist Anurag [PERSON_NAME] [PERSON_NAME] [PERSON…" at bounding box center [152, 274] width 67 height 17
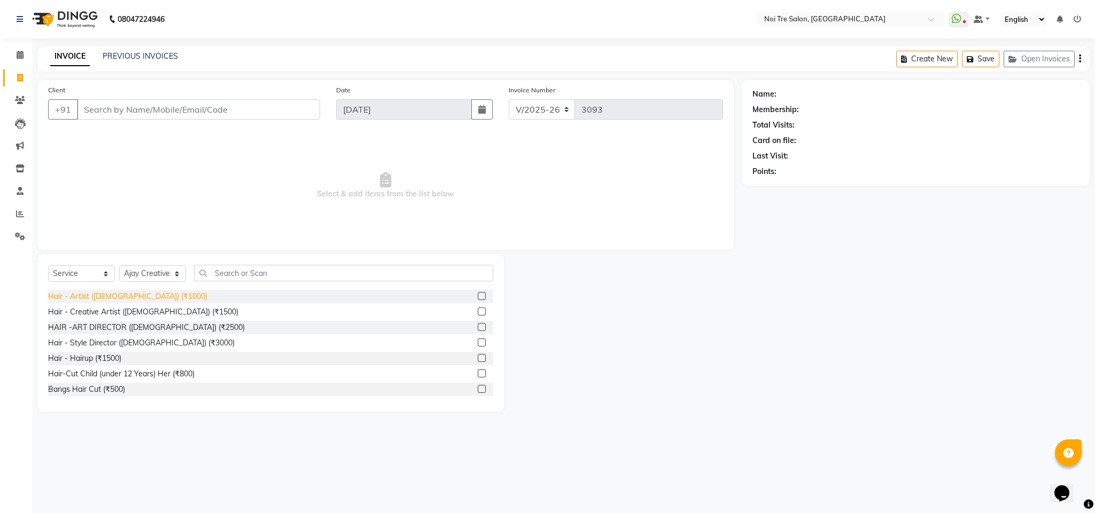
click at [146, 295] on div "Hair - Artist ([DEMOGRAPHIC_DATA]) (₹1000)" at bounding box center [127, 296] width 159 height 11
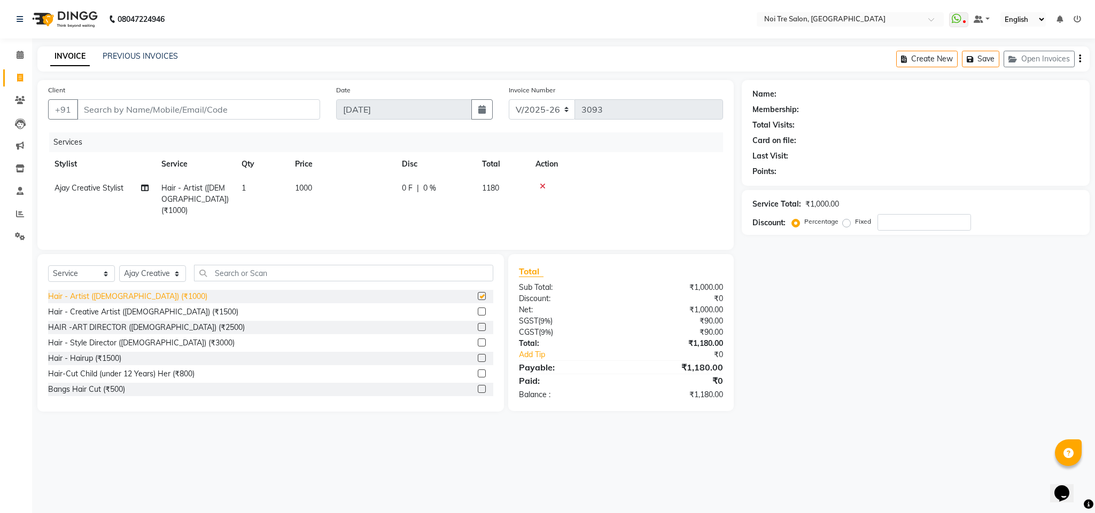
checkbox input "false"
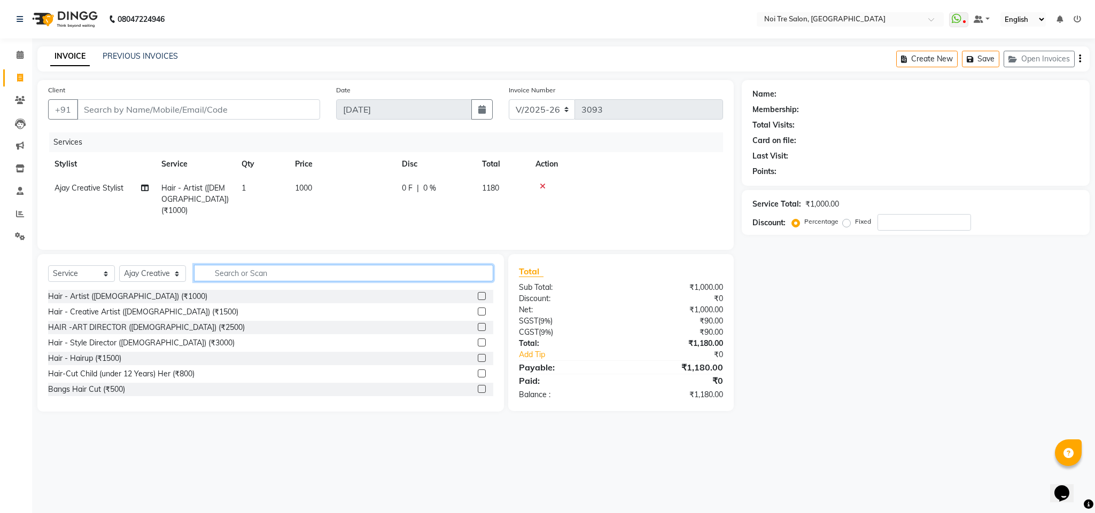
click at [241, 276] on input "text" at bounding box center [343, 273] width 299 height 17
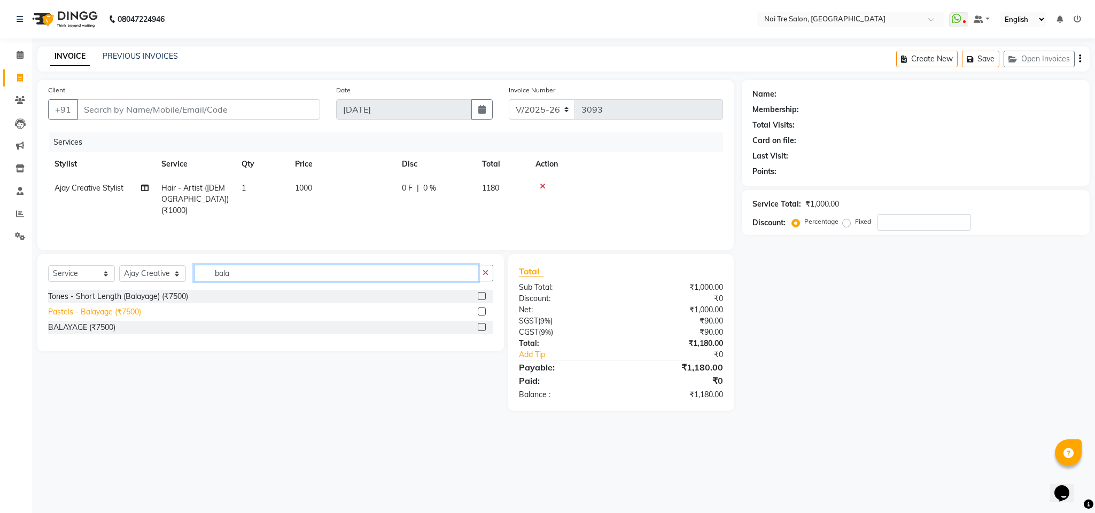
type input "bala"
click at [113, 313] on div "Pastels - Balayage (₹7500)" at bounding box center [94, 312] width 93 height 11
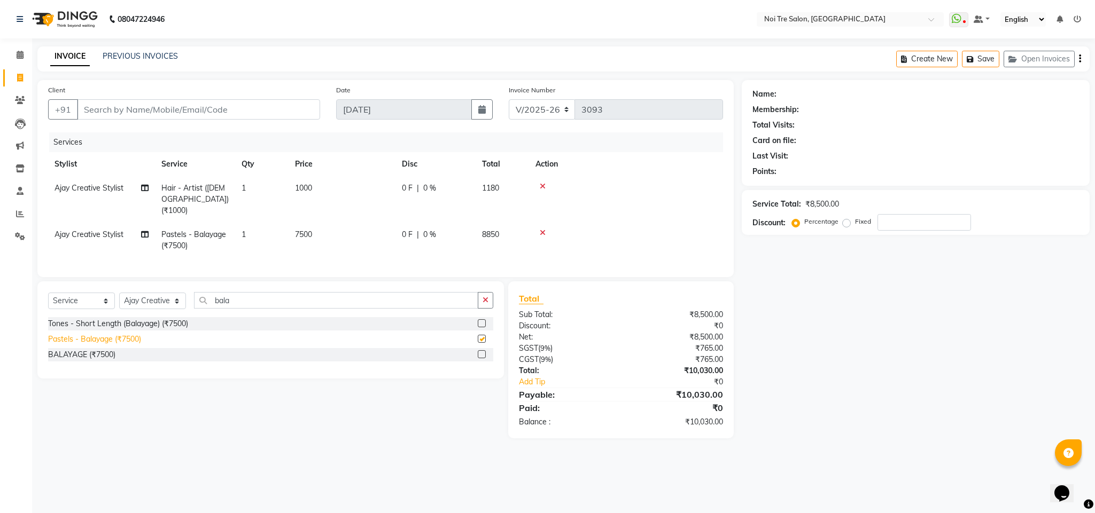
checkbox input "false"
click at [137, 107] on input "Client" at bounding box center [198, 109] width 243 height 20
click at [160, 111] on input "Client" at bounding box center [198, 109] width 243 height 20
click at [120, 113] on input "Client" at bounding box center [198, 109] width 243 height 20
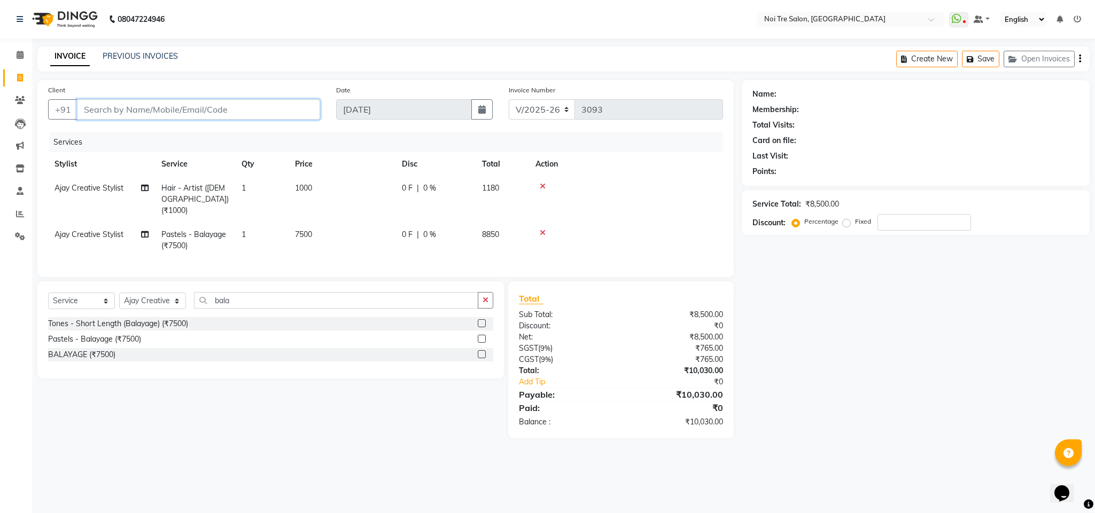
type input "9"
type input "0"
click at [132, 136] on span "9910422" at bounding box center [130, 134] width 37 height 11
type input "9910422240"
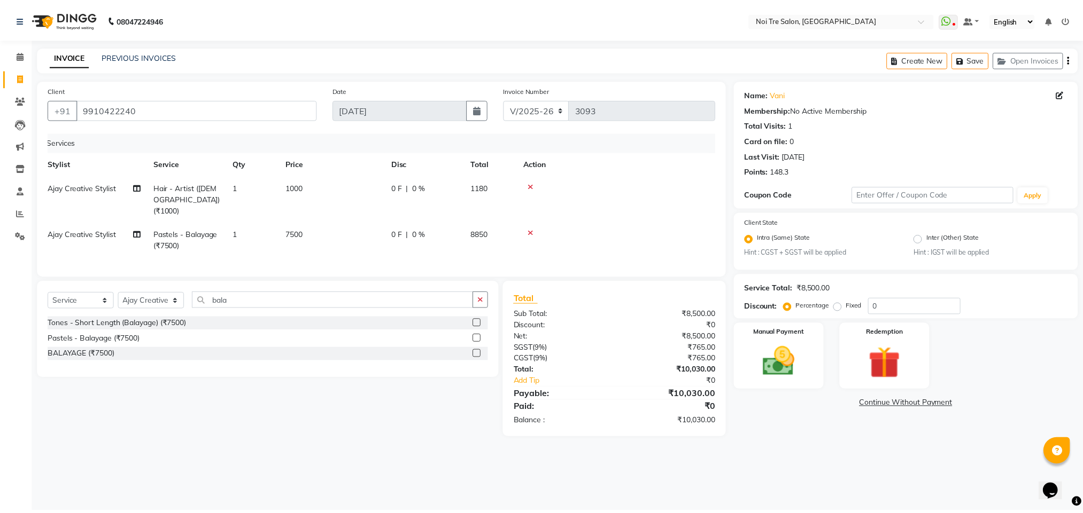
scroll to position [0, 8]
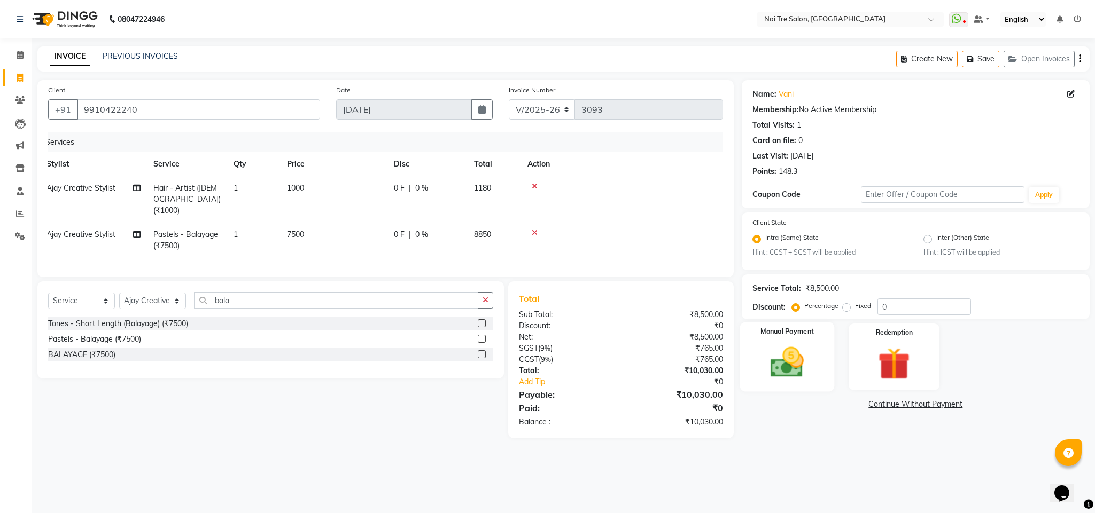
click at [729, 342] on img at bounding box center [787, 363] width 54 height 38
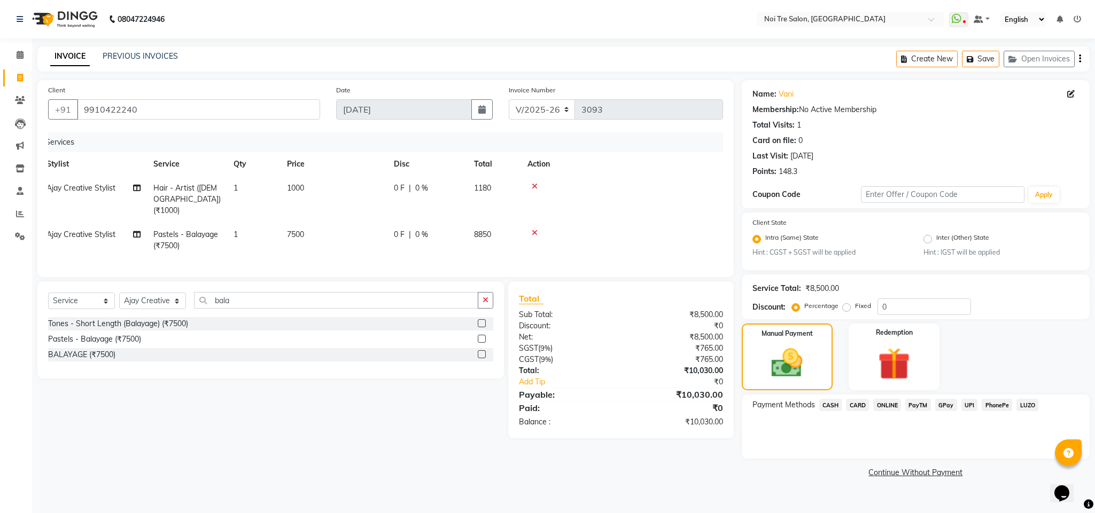
click at [729, 309] on label "Fixed" at bounding box center [863, 306] width 16 height 10
click at [729, 309] on input "Fixed" at bounding box center [848, 305] width 7 height 7
radio input "true"
drag, startPoint x: 897, startPoint y: 309, endPoint x: 863, endPoint y: 308, distance: 33.7
click at [729, 308] on div "Percentage Fixed 0" at bounding box center [882, 307] width 177 height 17
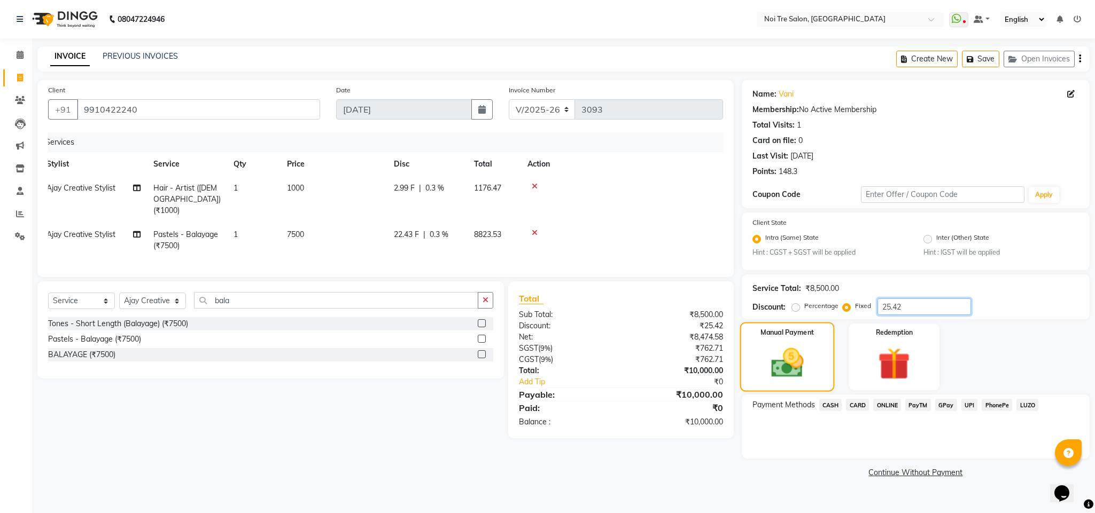
type input "25.42"
click at [729, 339] on div "Manual Payment" at bounding box center [786, 357] width 95 height 69
click at [729, 342] on span "ONLINE" at bounding box center [887, 405] width 28 height 12
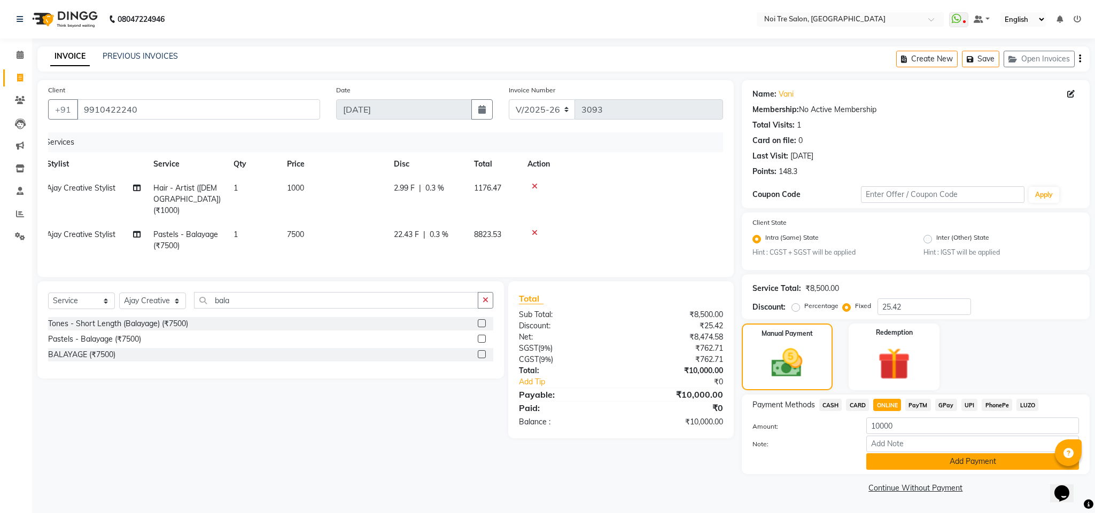
click at [729, 342] on button "Add Payment" at bounding box center [972, 462] width 213 height 17
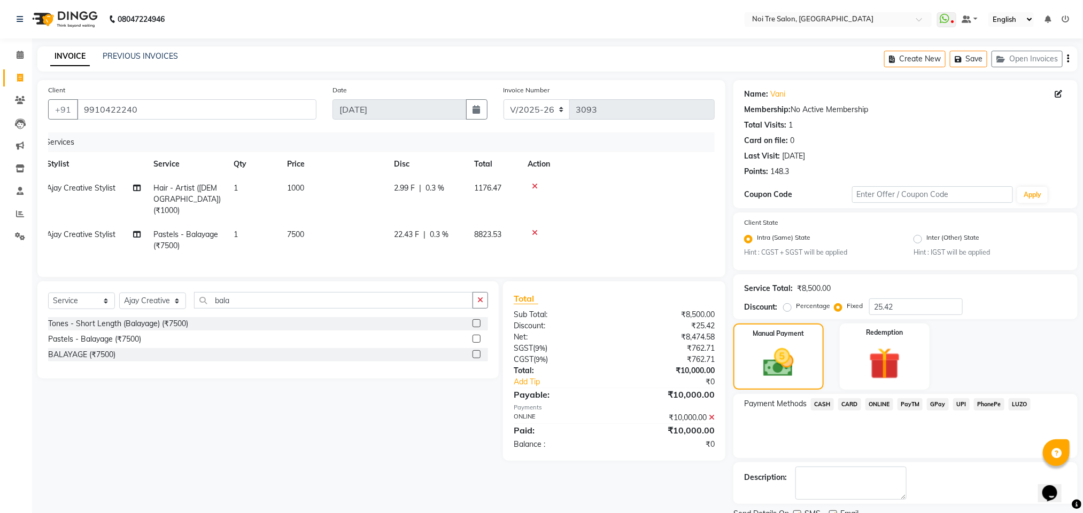
scroll to position [44, 0]
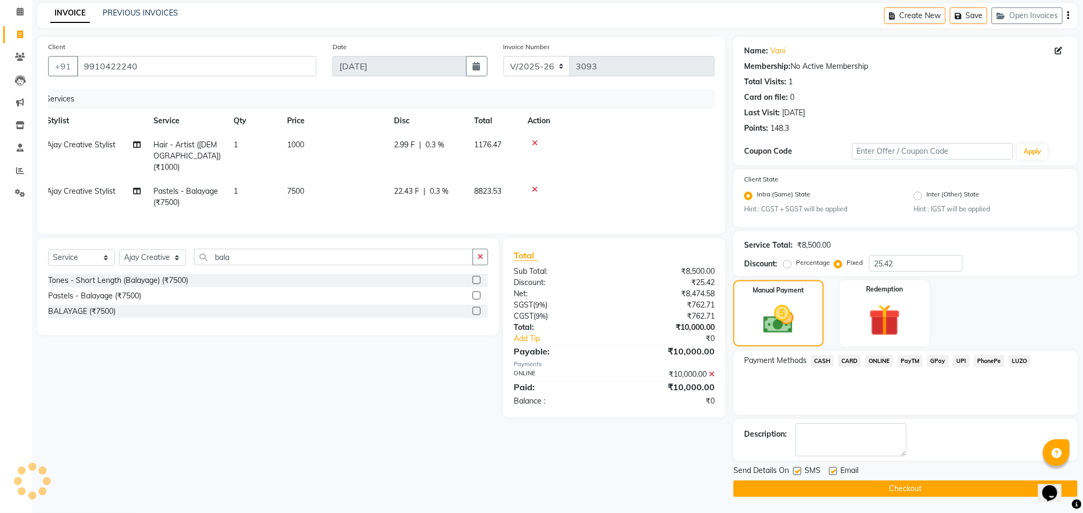
click at [729, 342] on span "CARD" at bounding box center [849, 361] width 23 height 12
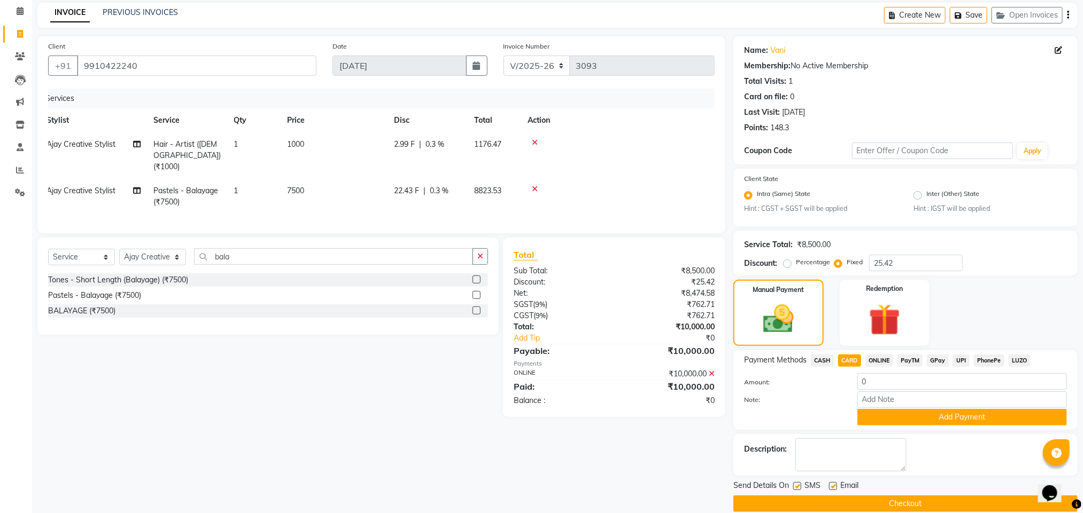
click at [729, 342] on button "Checkout" at bounding box center [905, 504] width 344 height 17
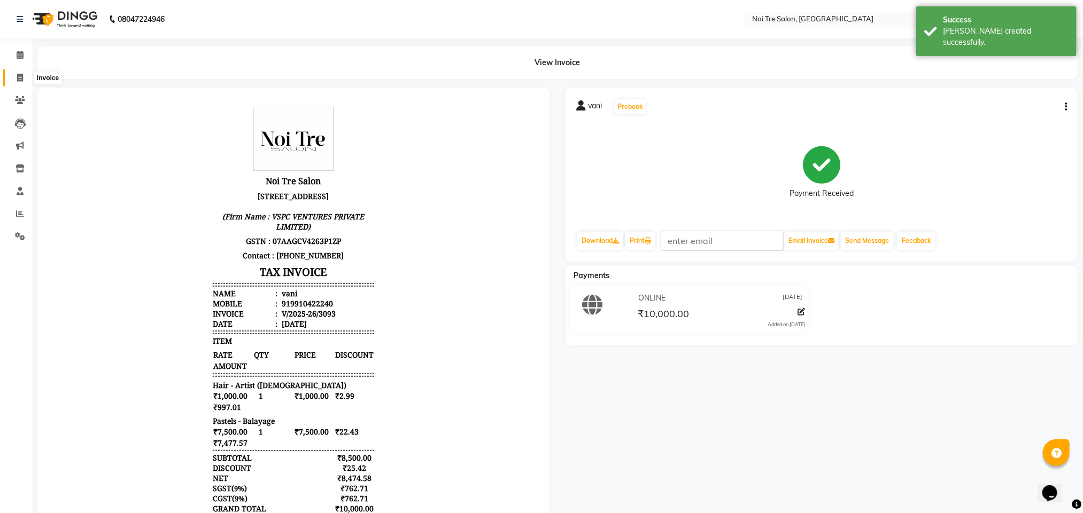
click at [22, 77] on icon at bounding box center [20, 78] width 6 height 8
select select "service"
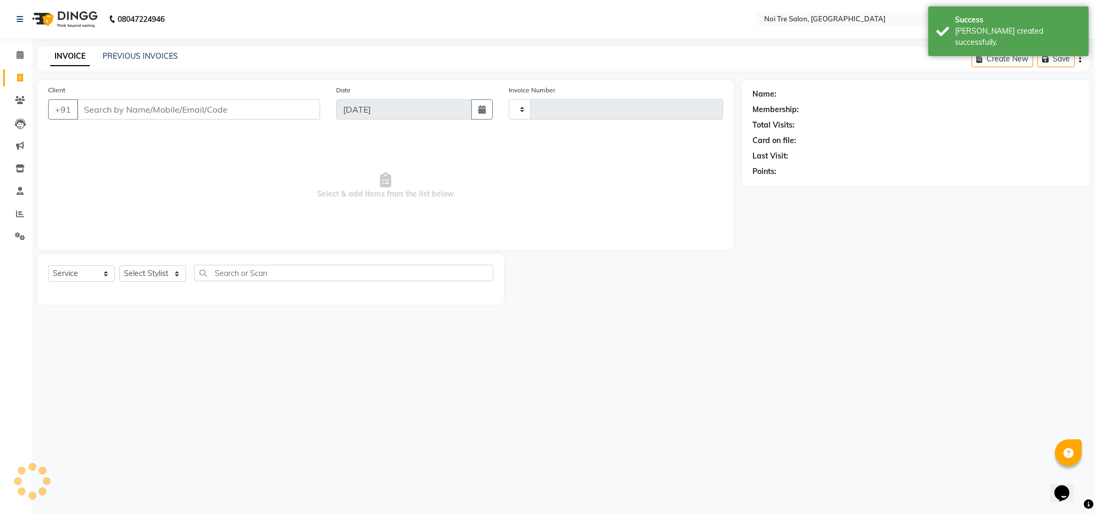
type input "3094"
select select "4307"
click at [146, 279] on select "Select Stylist Ajay Creative Stylist Anurag [PERSON_NAME] [PERSON_NAME] [PERSON…" at bounding box center [152, 274] width 67 height 17
select select "24530"
click at [119, 266] on select "Select Stylist Ajay Creative Stylist Anurag [PERSON_NAME] [PERSON_NAME] [PERSON…" at bounding box center [152, 274] width 67 height 17
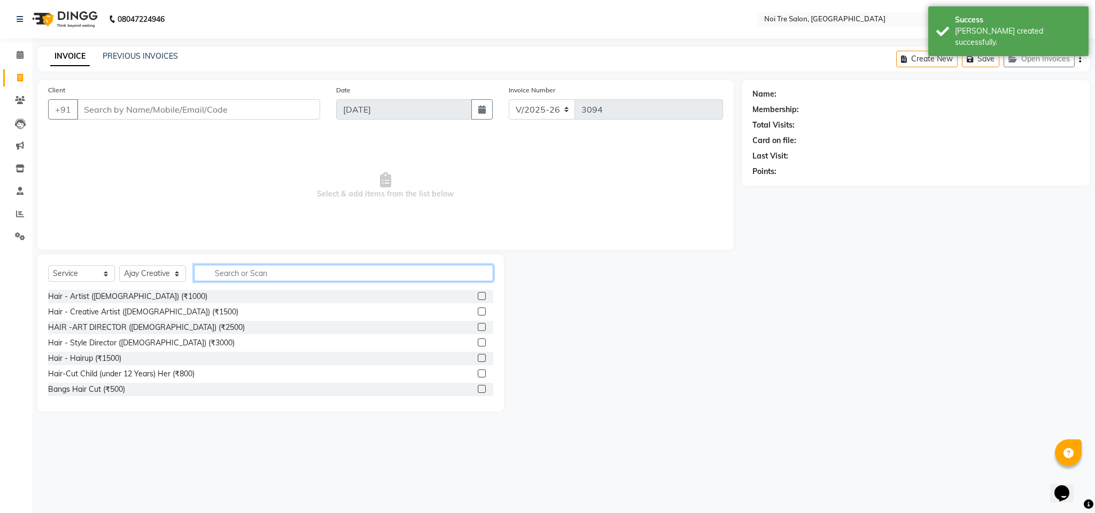
click at [225, 269] on input "text" at bounding box center [343, 273] width 299 height 17
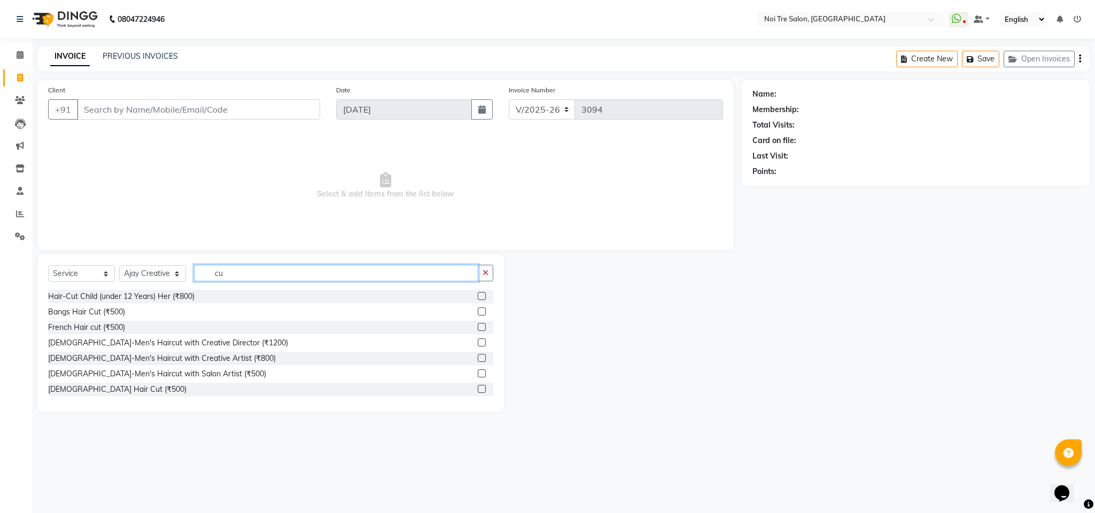
type input "c"
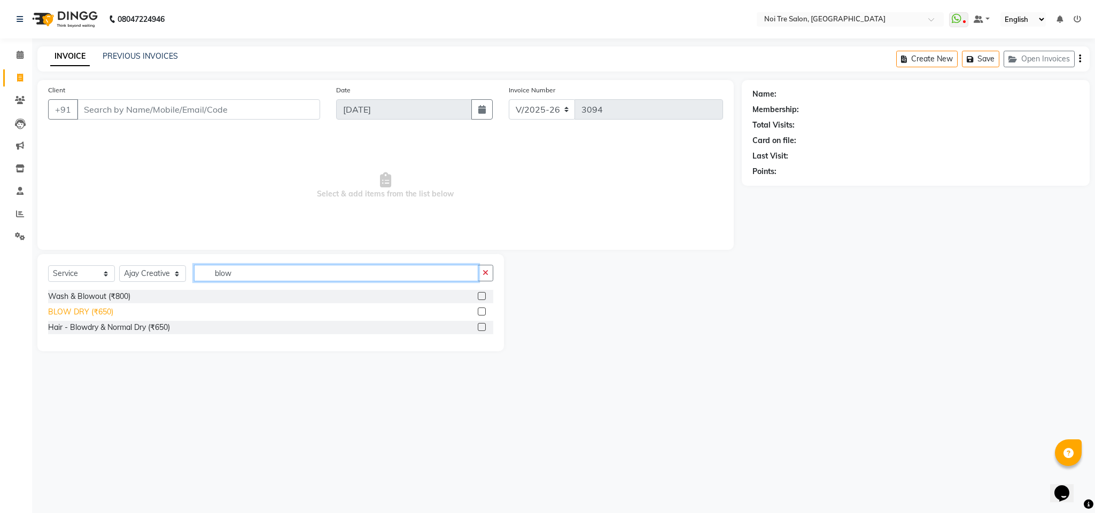
type input "blow"
click at [93, 316] on div "BLOW DRY (₹650)" at bounding box center [80, 312] width 65 height 11
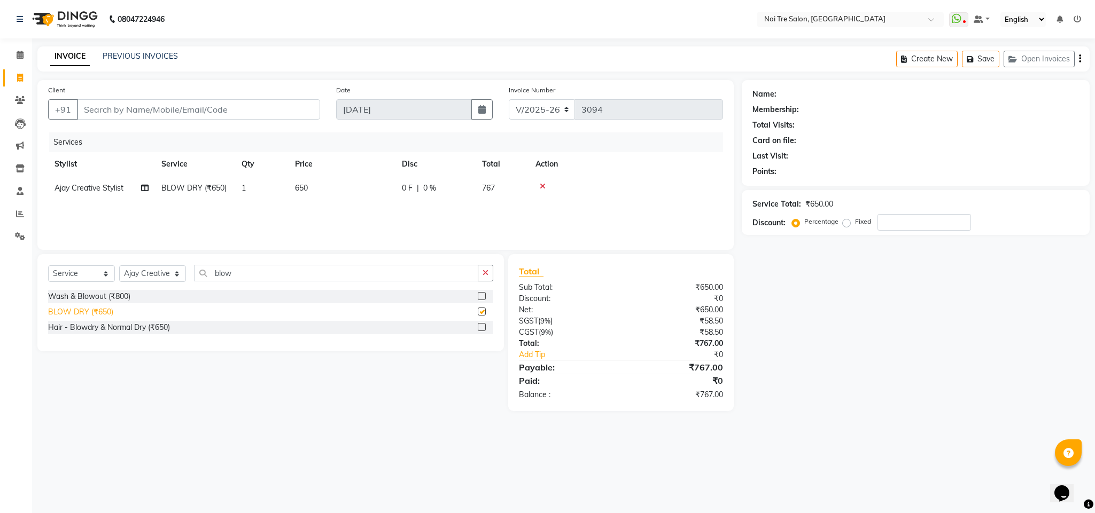
checkbox input "false"
click at [223, 274] on input "blow" at bounding box center [336, 273] width 284 height 17
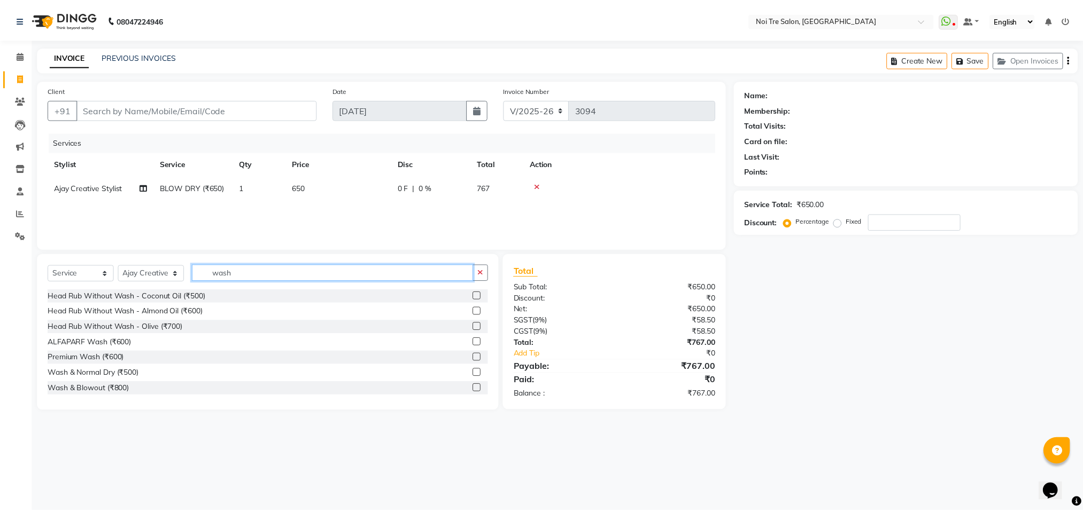
scroll to position [63, 0]
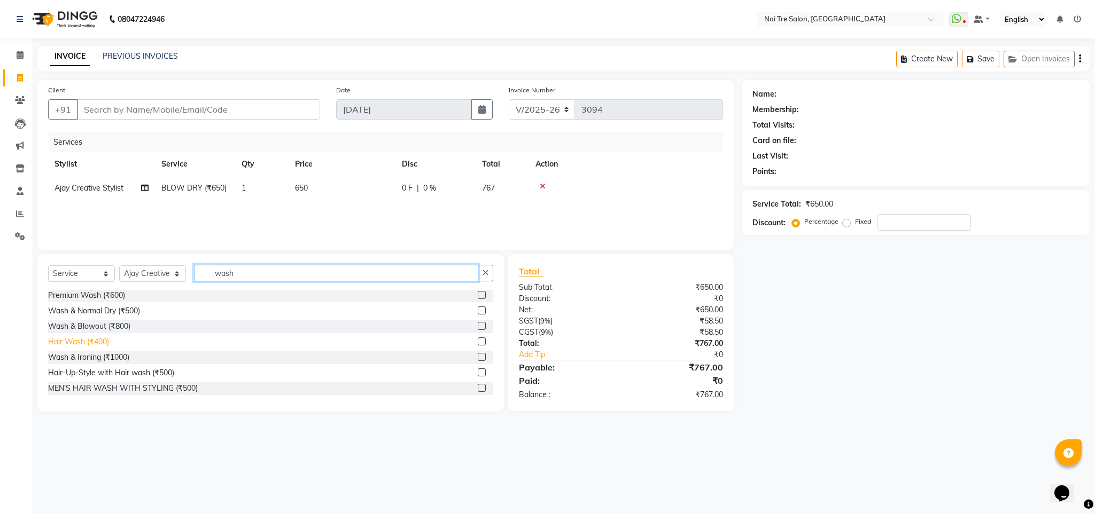
type input "wash"
click at [100, 338] on div "Hair Wash (₹400)" at bounding box center [78, 342] width 61 height 11
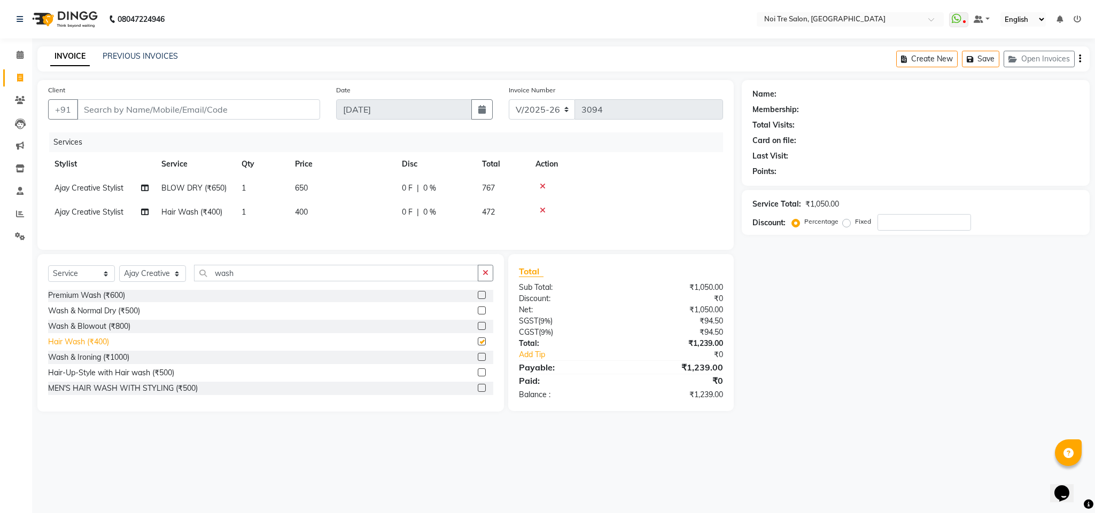
checkbox input "false"
click at [151, 117] on input "Client" at bounding box center [198, 109] width 243 height 20
click at [94, 220] on td "Ajay Creative Stylist" at bounding box center [101, 212] width 107 height 24
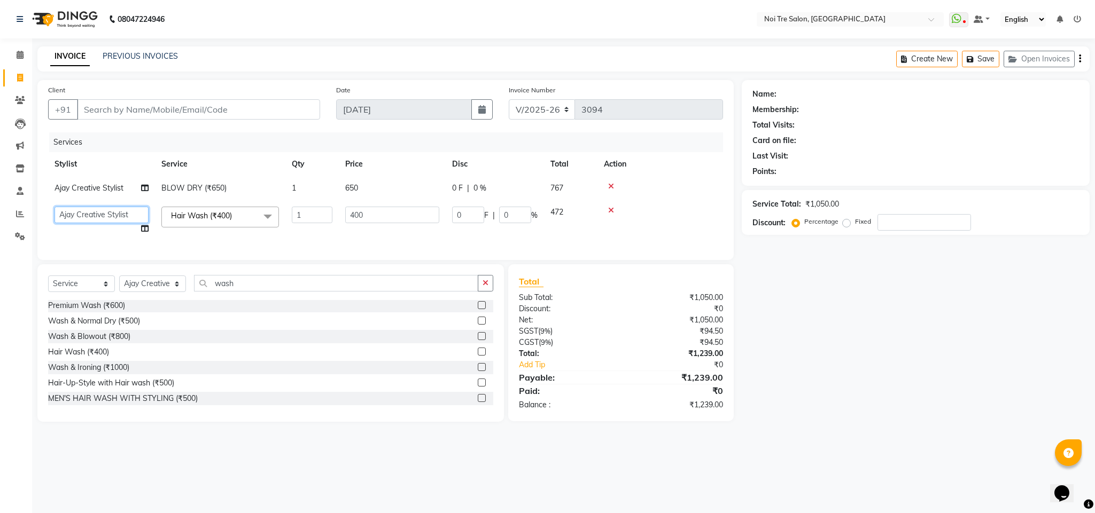
click at [103, 213] on select "Ajay Creative Stylist Anurag [PERSON_NAME] [PERSON_NAME] [PERSON_NAME] hairstyl…" at bounding box center [101, 215] width 94 height 17
select select "26445"
click at [620, 151] on div "Services" at bounding box center [390, 143] width 682 height 20
click at [643, 146] on div "Services" at bounding box center [390, 143] width 682 height 20
click at [149, 111] on input "Client" at bounding box center [198, 109] width 243 height 20
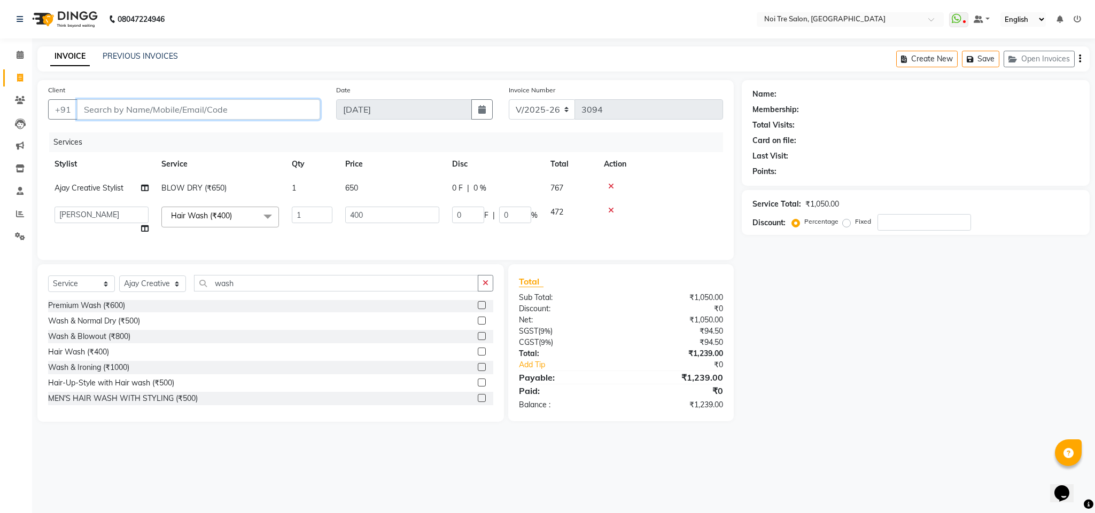
type input "9"
type input "0"
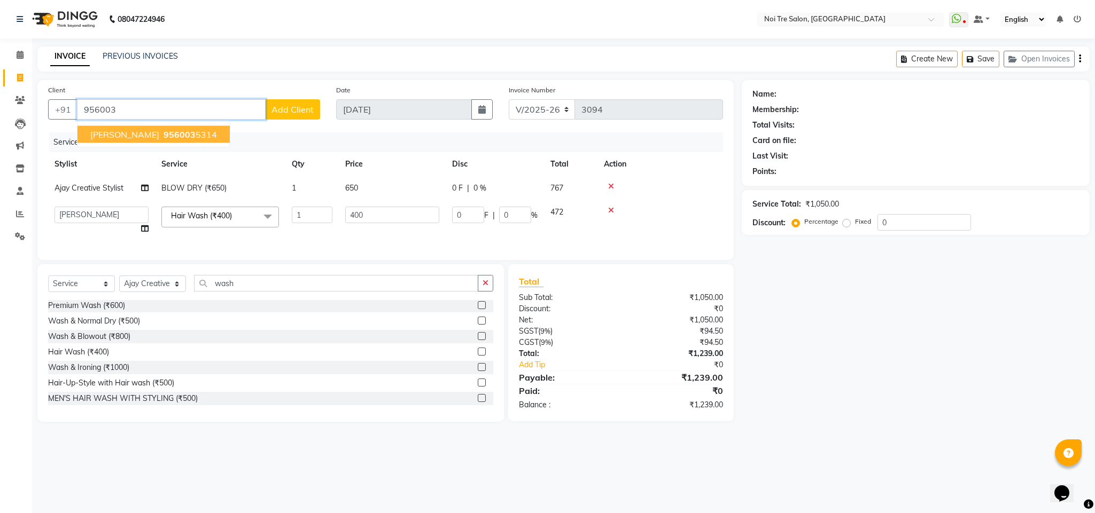
click at [161, 136] on ngb-highlight "956003 5314" at bounding box center [189, 134] width 56 height 11
type input "9560035314"
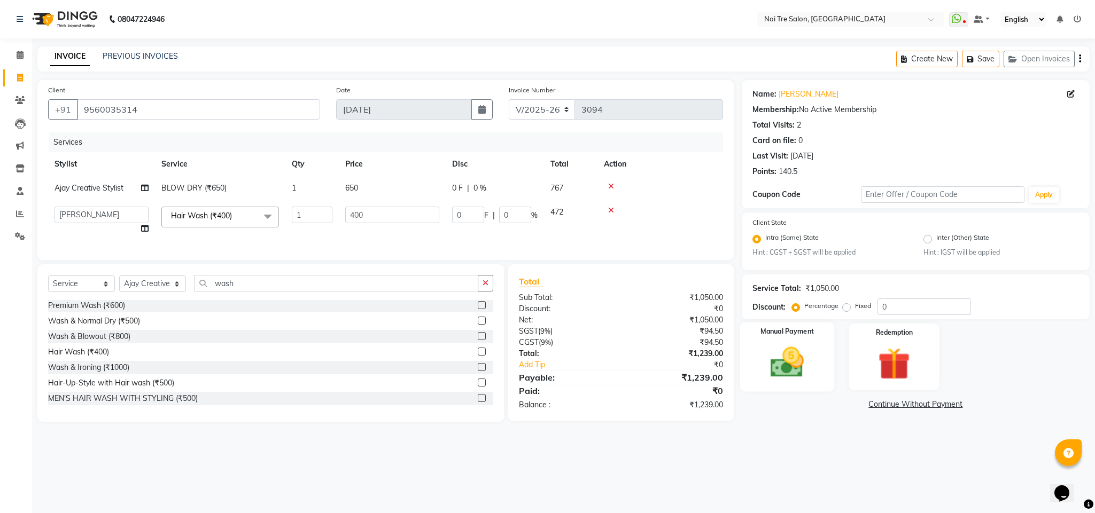
click at [729, 342] on img at bounding box center [787, 363] width 54 height 38
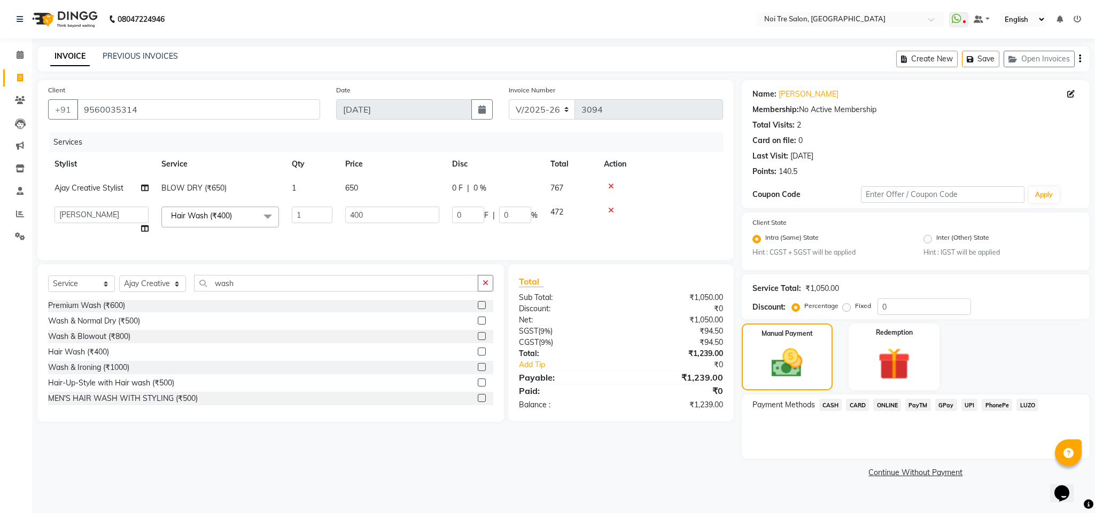
click at [729, 342] on span "ONLINE" at bounding box center [887, 405] width 28 height 12
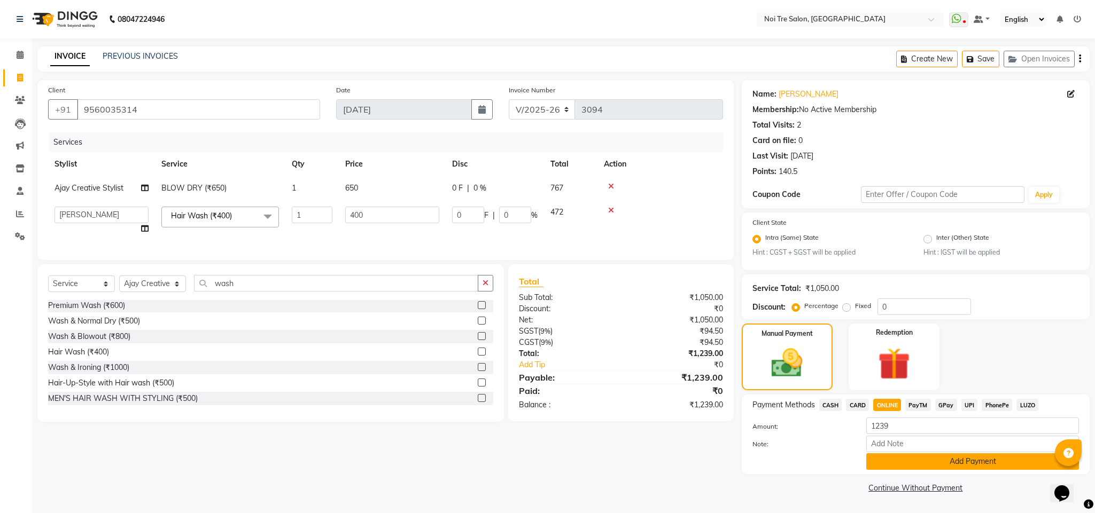
click at [729, 342] on button "Add Payment" at bounding box center [972, 462] width 213 height 17
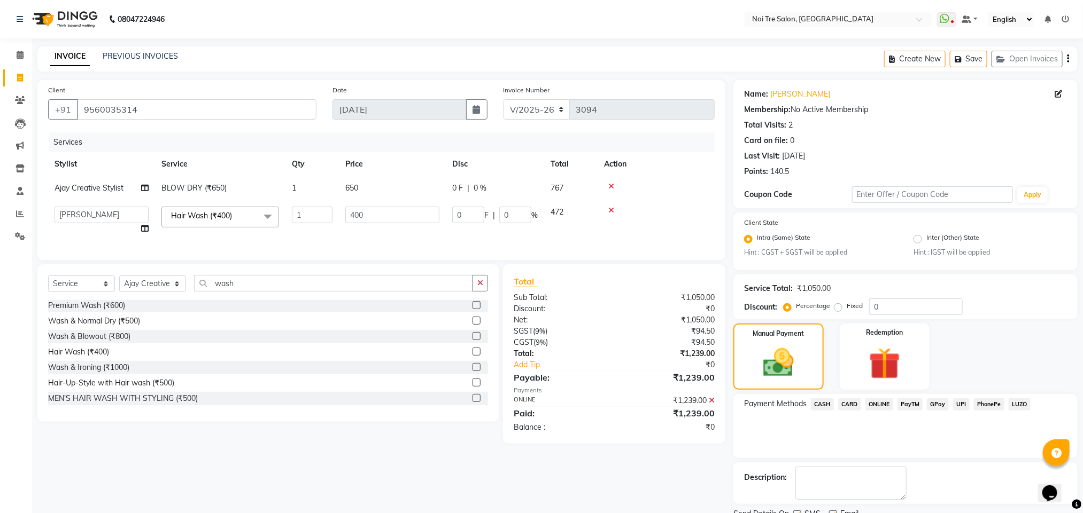
scroll to position [44, 0]
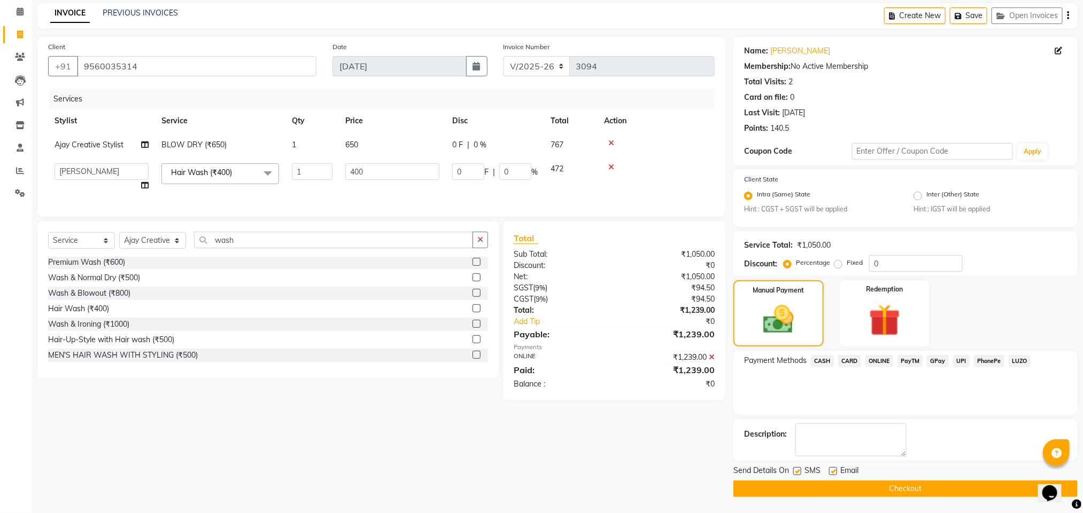
click at [712, 342] on icon at bounding box center [711, 357] width 6 height 7
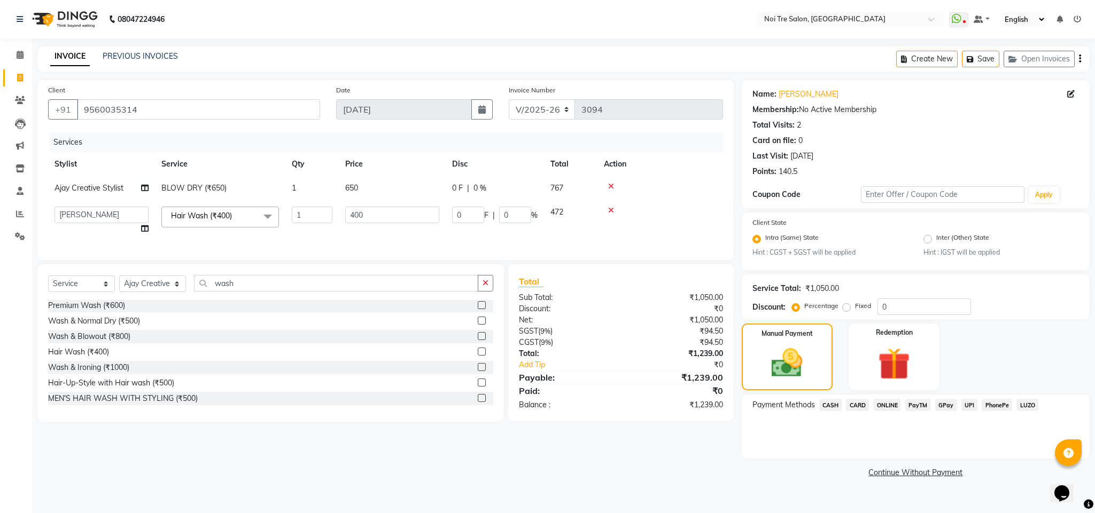
click at [729, 342] on span "CASH" at bounding box center [830, 405] width 23 height 12
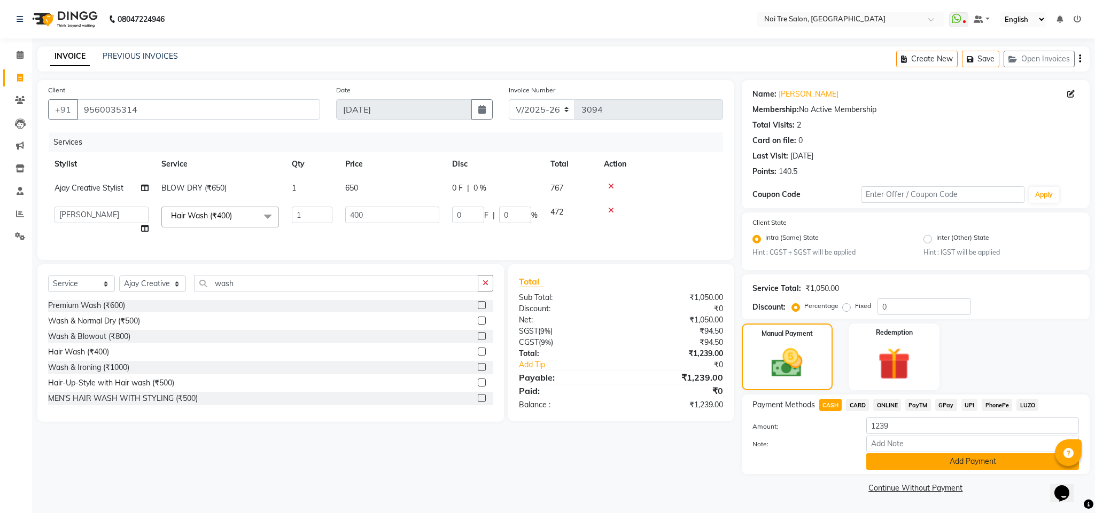
click at [729, 342] on button "Add Payment" at bounding box center [972, 462] width 213 height 17
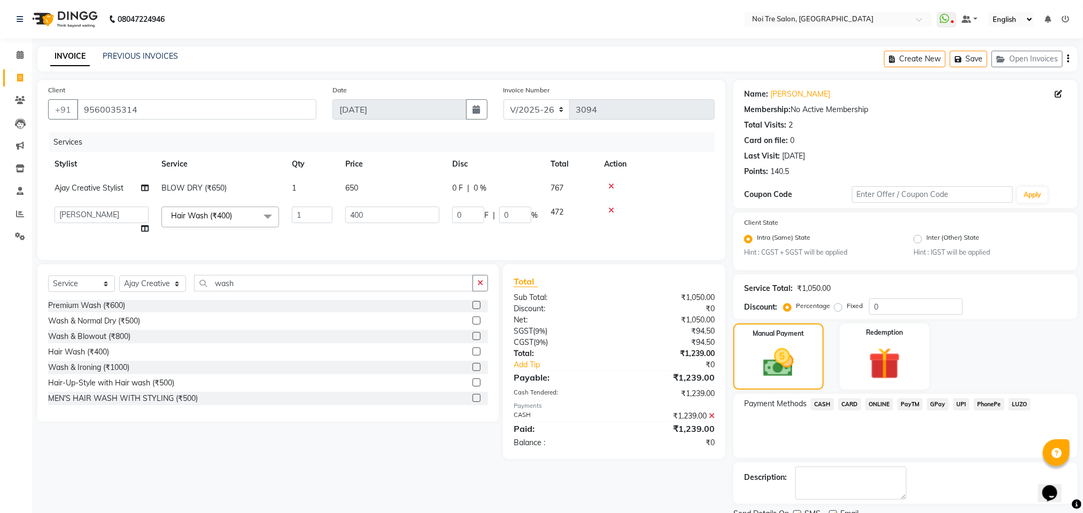
scroll to position [44, 0]
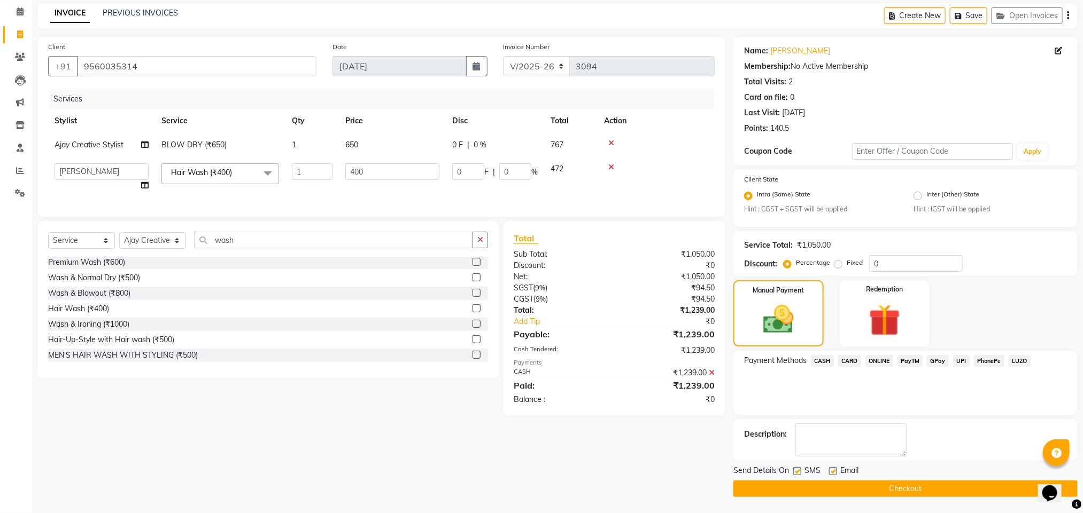
click at [581, 294] on div "SGST ( 9% )" at bounding box center [559, 288] width 108 height 11
click at [729, 342] on button "Checkout" at bounding box center [905, 489] width 344 height 17
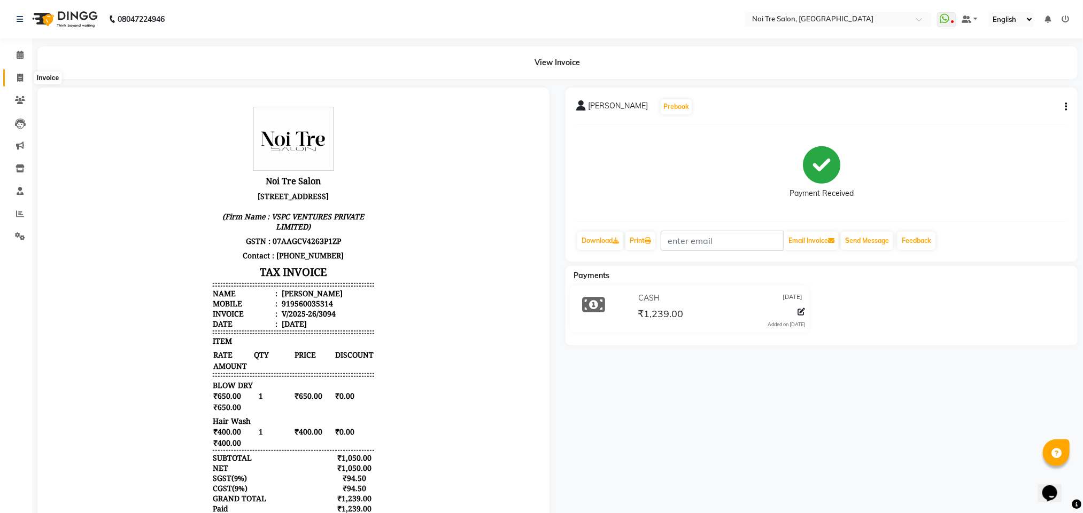
click at [18, 79] on icon at bounding box center [20, 78] width 6 height 8
select select "service"
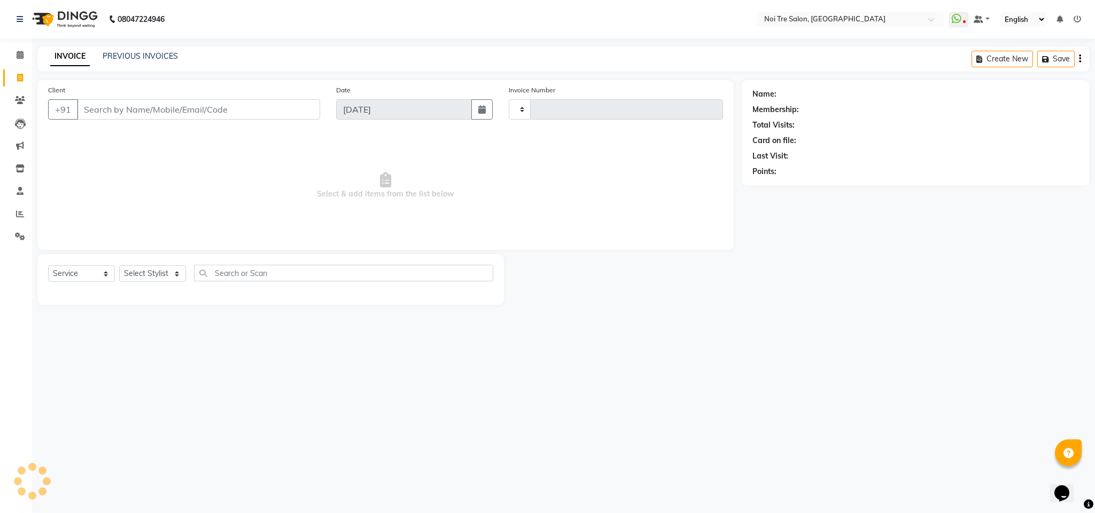
type input "3095"
select select "4307"
click at [18, 58] on icon at bounding box center [20, 55] width 7 height 8
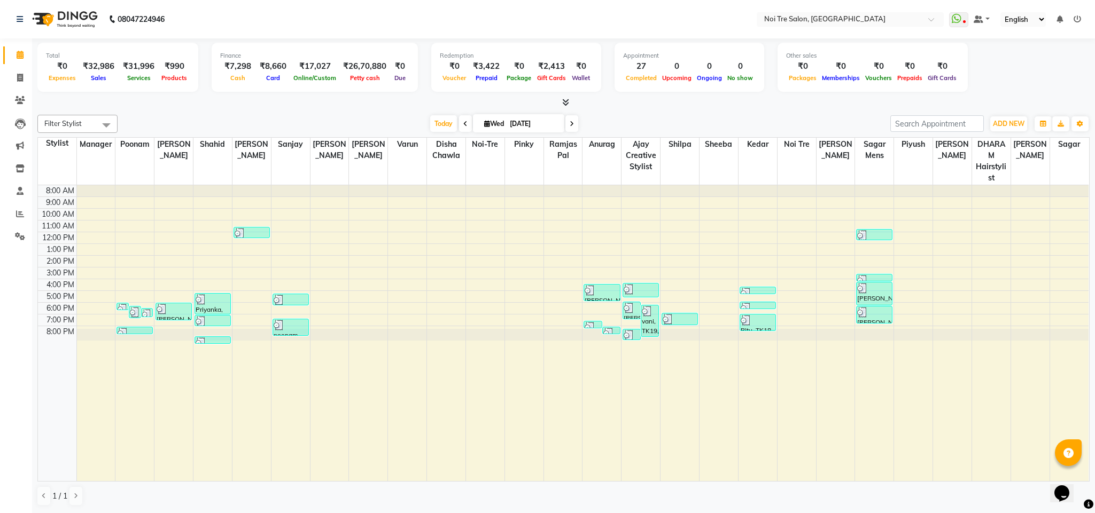
click at [565, 106] on span at bounding box center [563, 102] width 11 height 11
